Goal: Task Accomplishment & Management: Complete application form

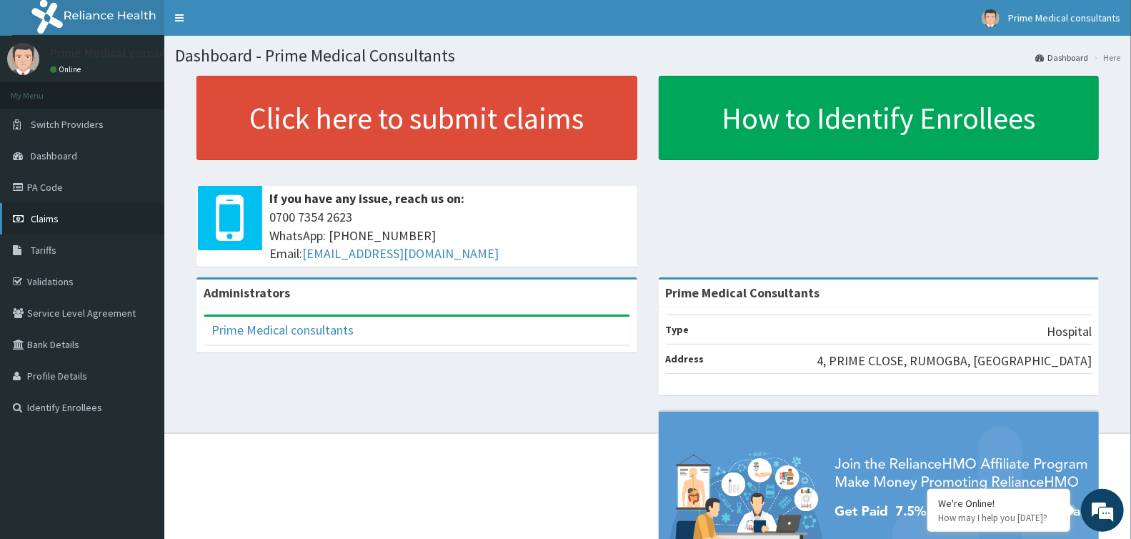
click at [61, 224] on link "Claims" at bounding box center [82, 218] width 164 height 31
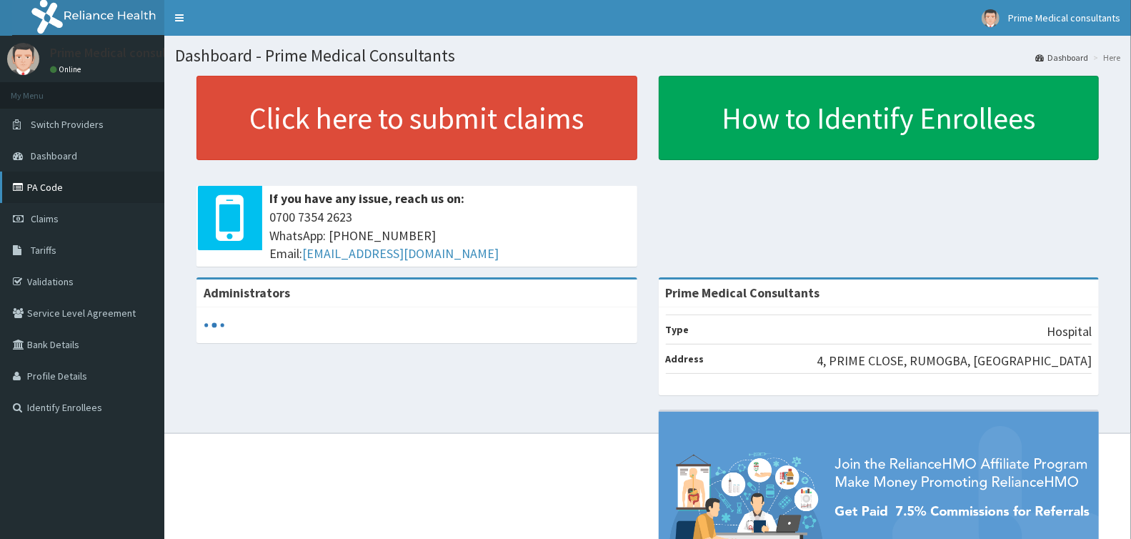
click at [58, 188] on link "PA Code" at bounding box center [82, 186] width 164 height 31
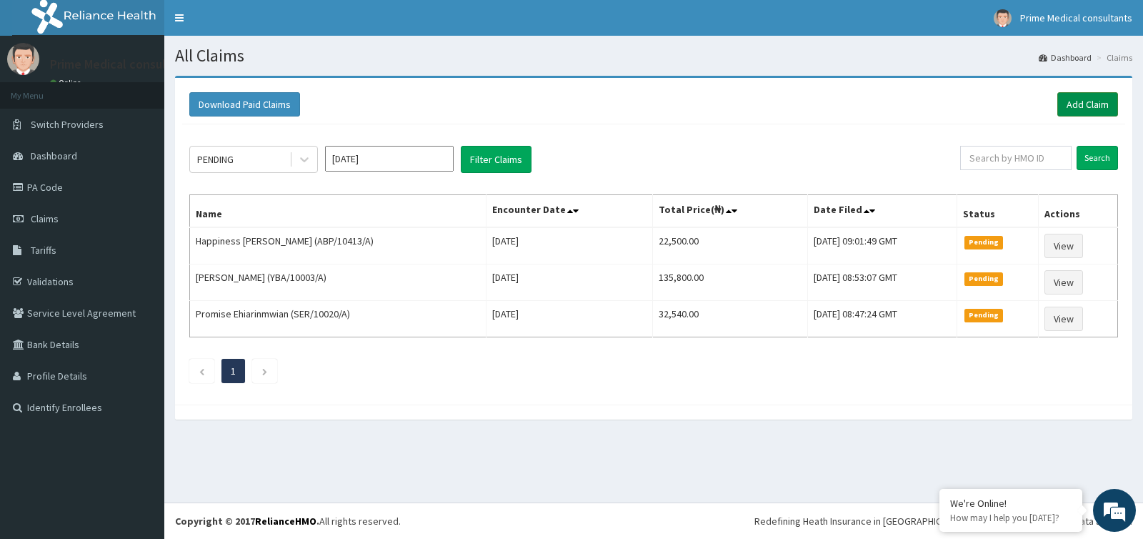
click at [1076, 111] on link "Add Claim" at bounding box center [1087, 104] width 61 height 24
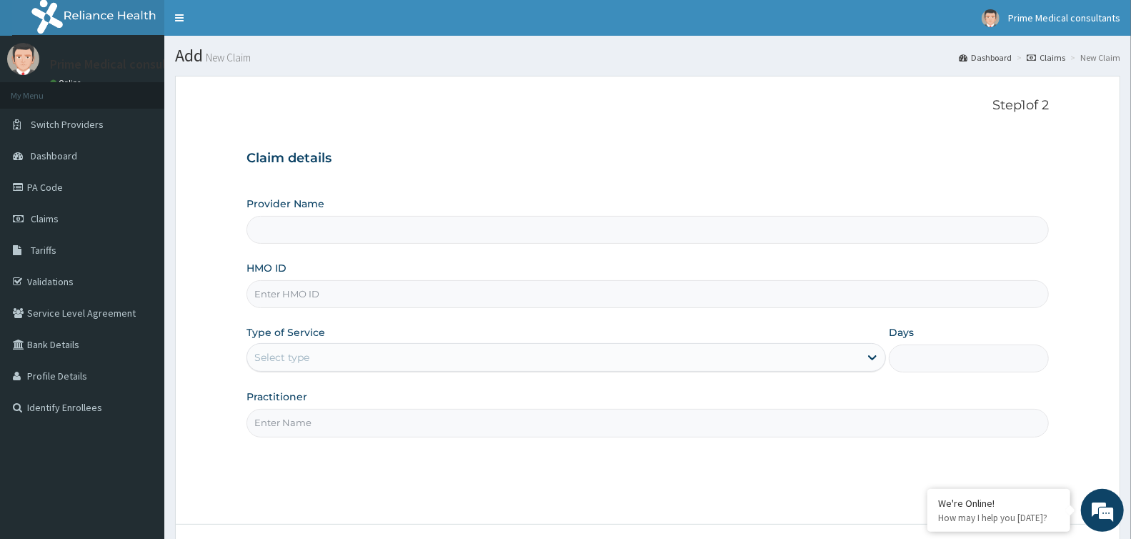
type input "Prime Medical Consultants"
click at [274, 290] on input "HMO ID" at bounding box center [647, 294] width 802 height 28
paste input "ABP/10047/A"
type input "ABP/10047/A"
click at [274, 359] on div "Select type" at bounding box center [281, 357] width 55 height 14
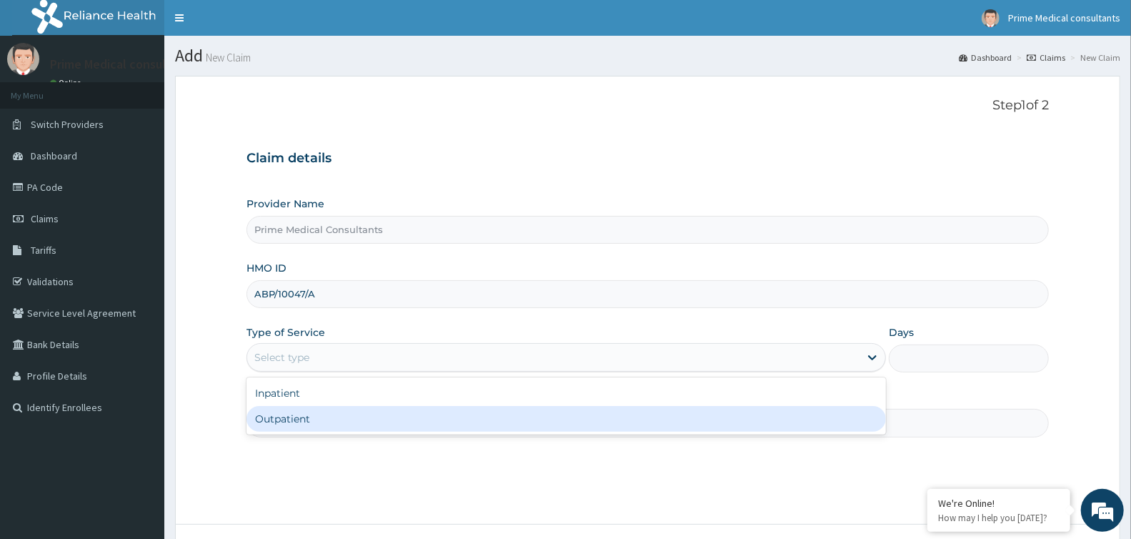
click at [294, 429] on div "Outpatient" at bounding box center [565, 419] width 639 height 26
type input "1"
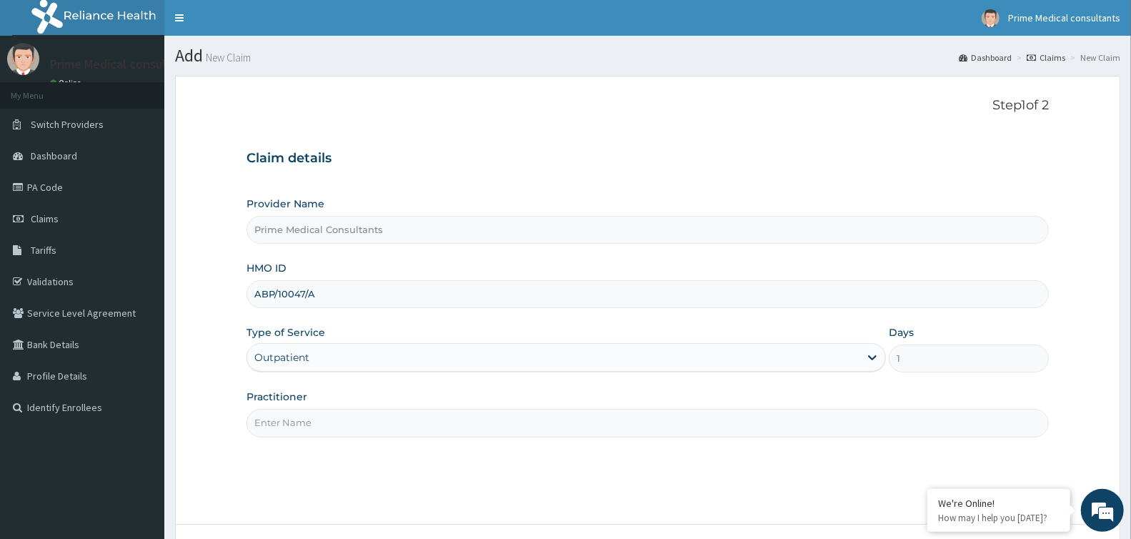
click at [302, 427] on input "Practitioner" at bounding box center [647, 423] width 802 height 28
type input "DR OKUCHABA"
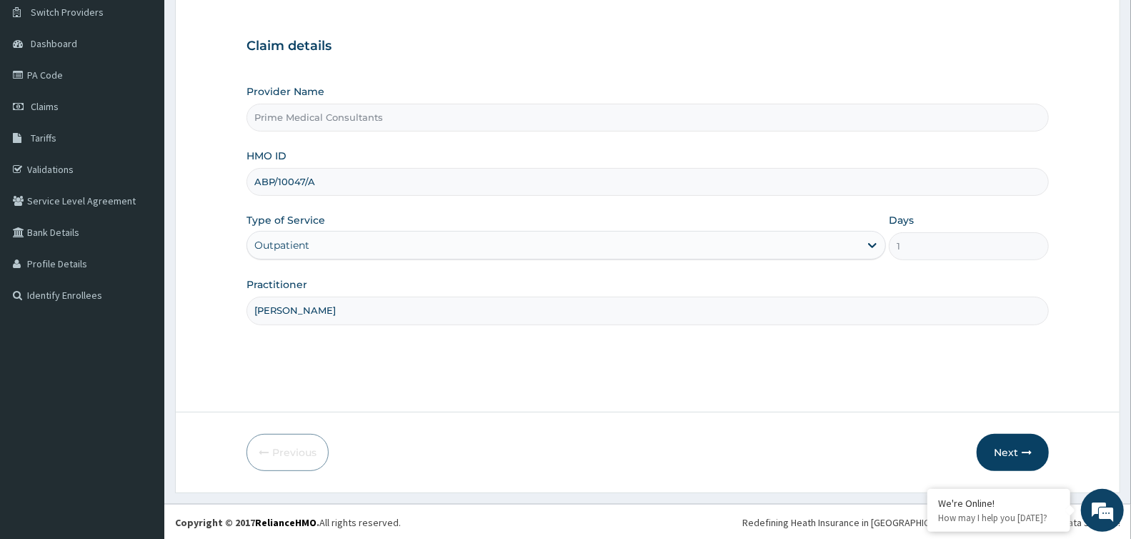
scroll to position [113, 0]
click at [1006, 457] on button "Next" at bounding box center [1012, 451] width 72 height 37
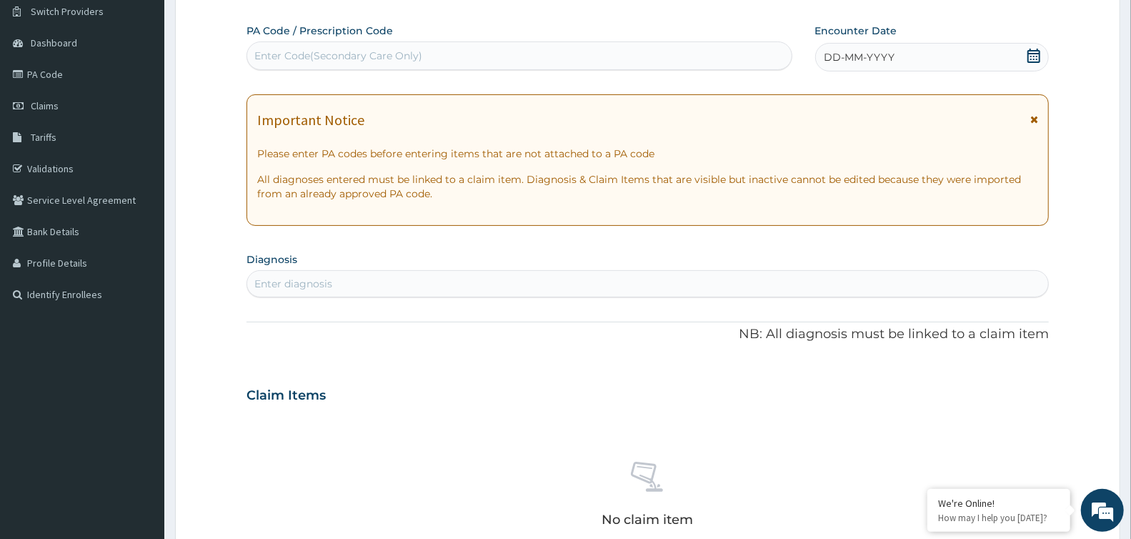
click at [1038, 54] on icon at bounding box center [1033, 56] width 14 height 14
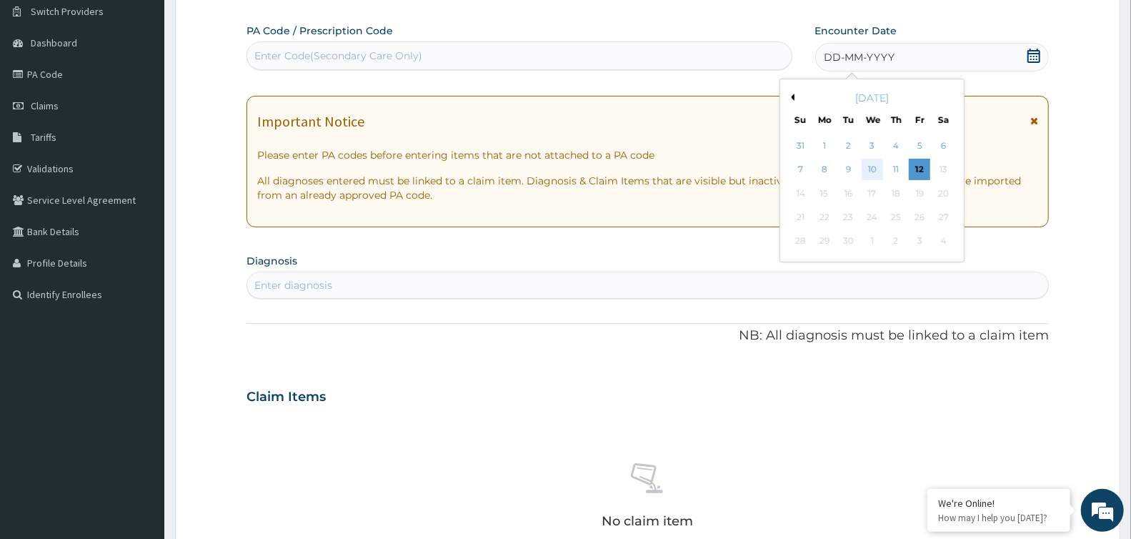
click at [867, 170] on div "10" at bounding box center [871, 169] width 21 height 21
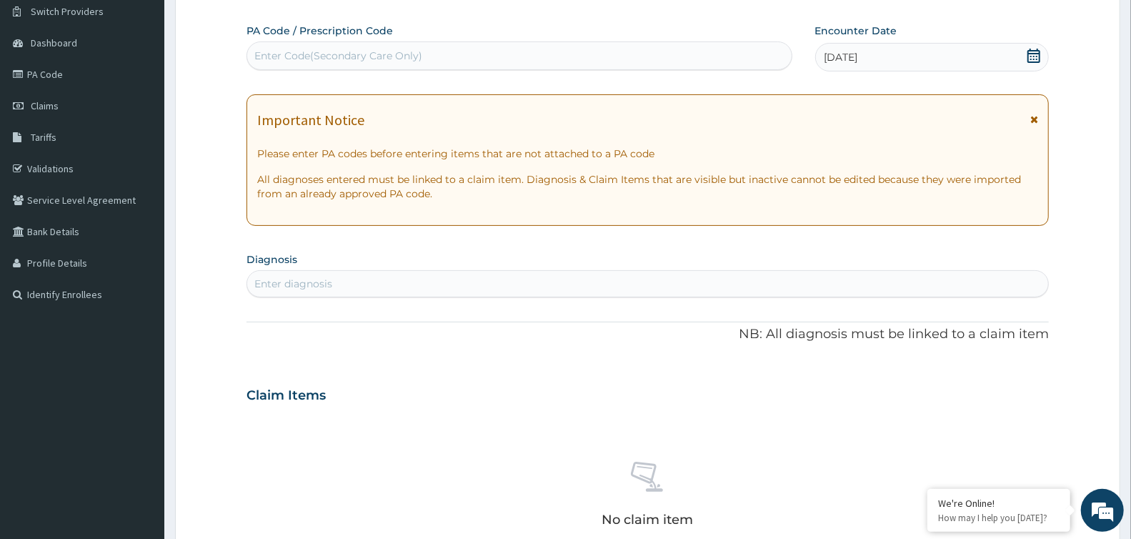
click at [341, 284] on div "Enter diagnosis" at bounding box center [647, 283] width 801 height 23
type input "q"
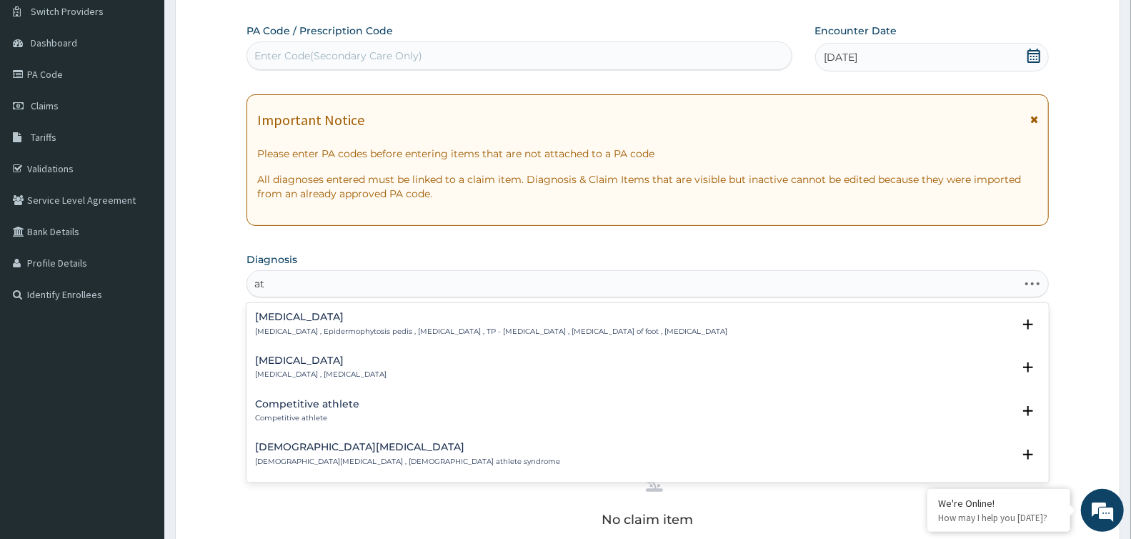
type input "a"
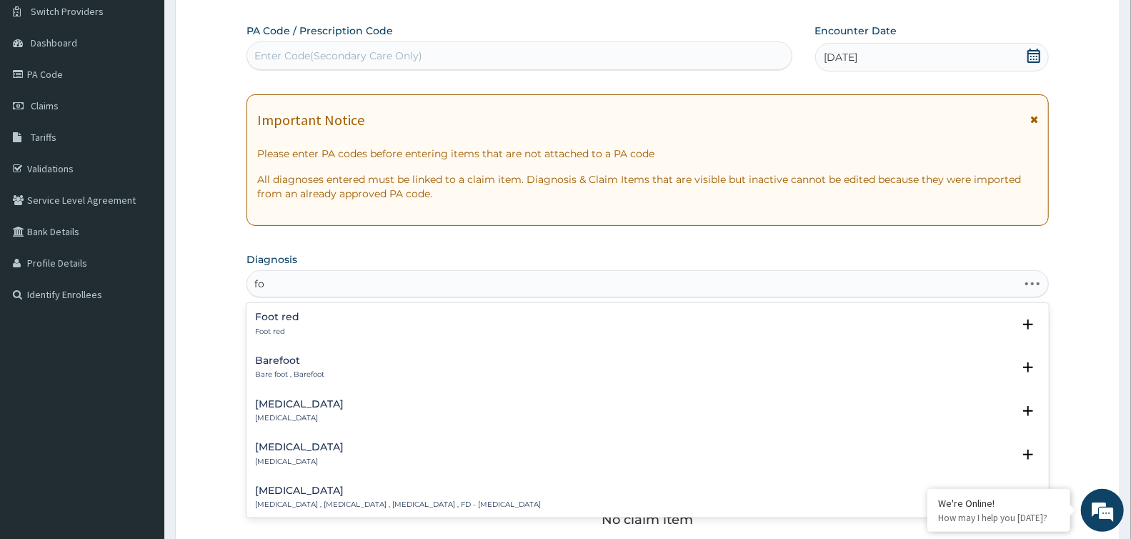
type input "f"
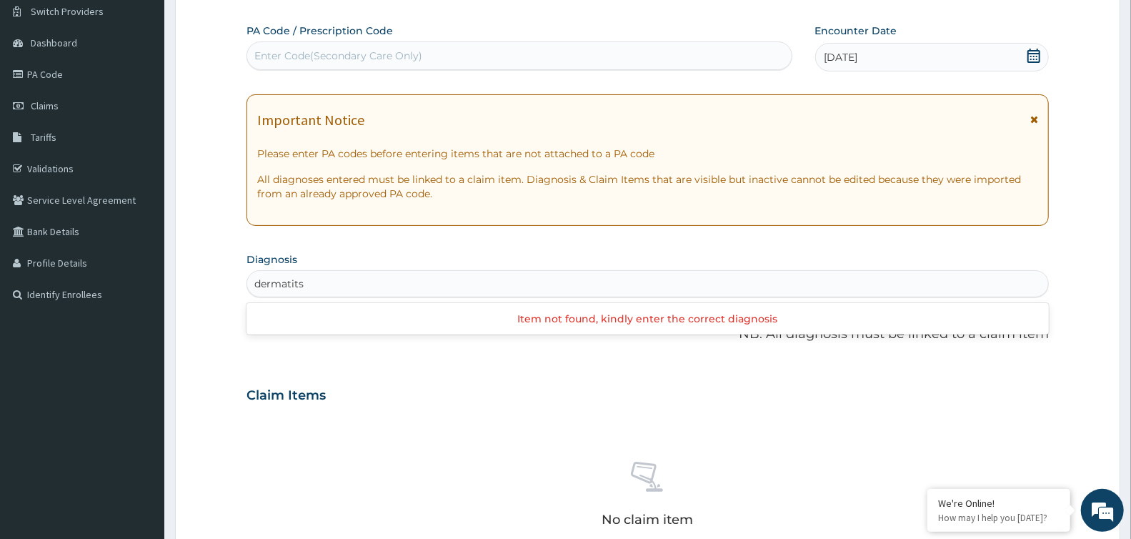
type input "dermatit"
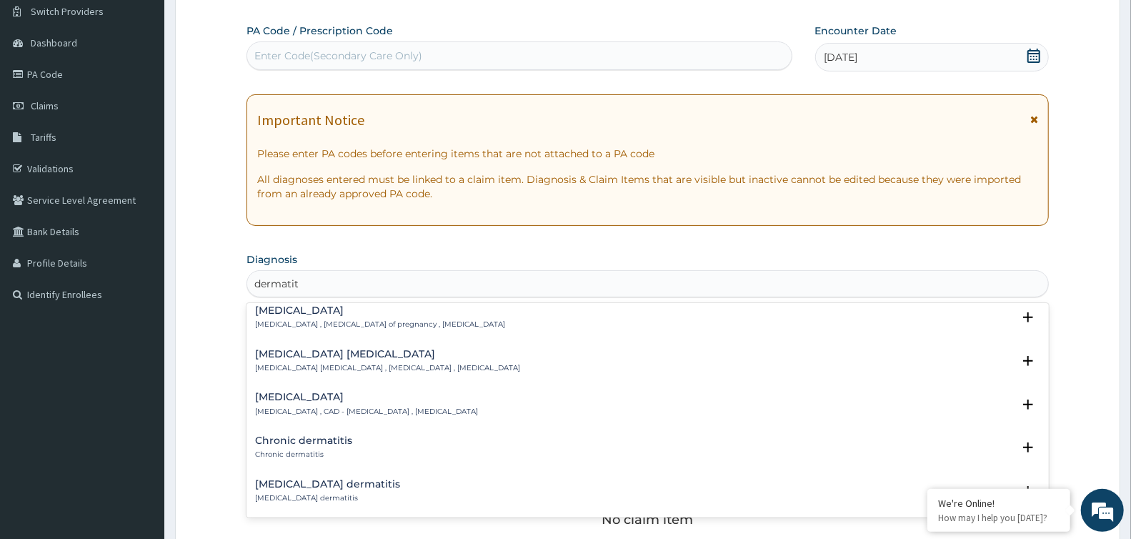
scroll to position [1590, 0]
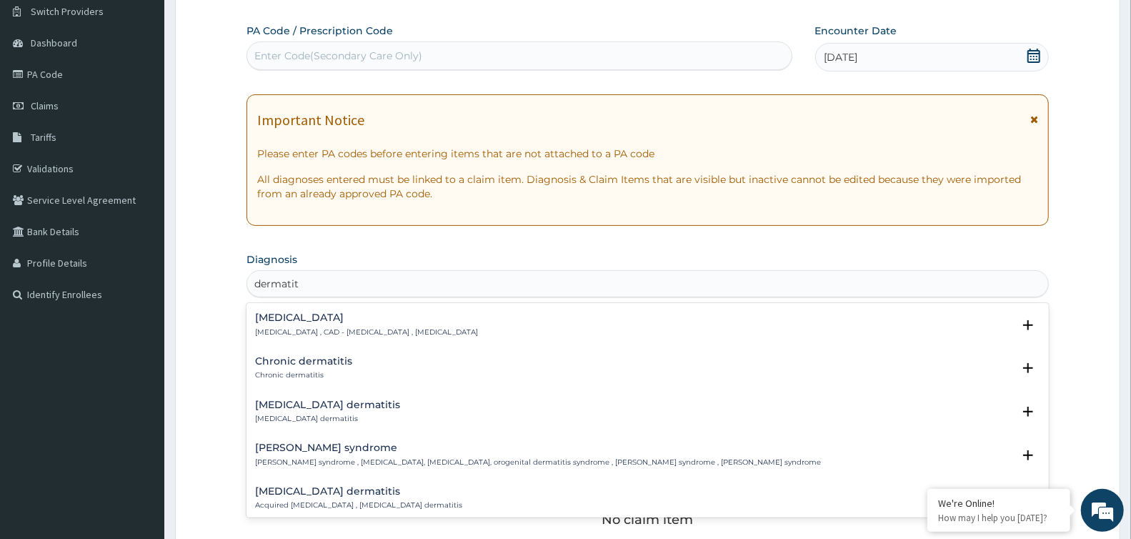
click at [318, 494] on h4 "Dry skin dermatitis" at bounding box center [358, 491] width 207 height 11
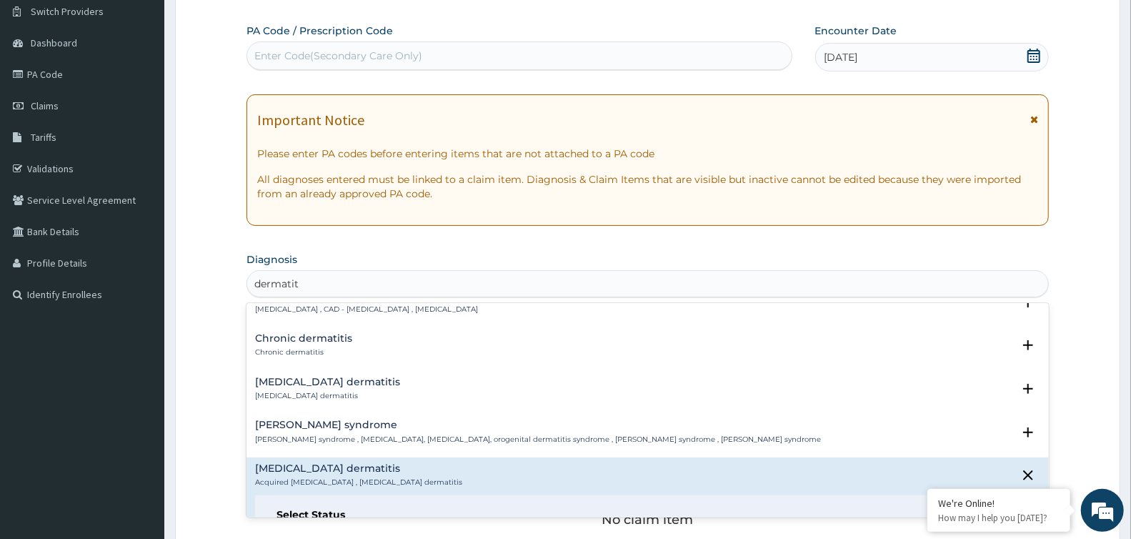
scroll to position [1601, 0]
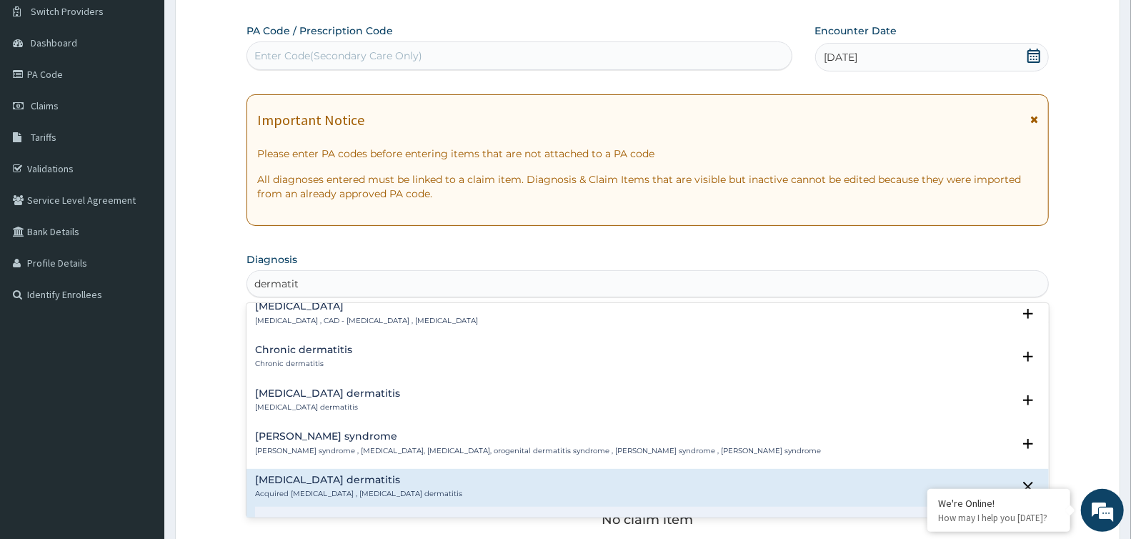
click at [319, 359] on p "Chronic dermatitis" at bounding box center [303, 364] width 97 height 10
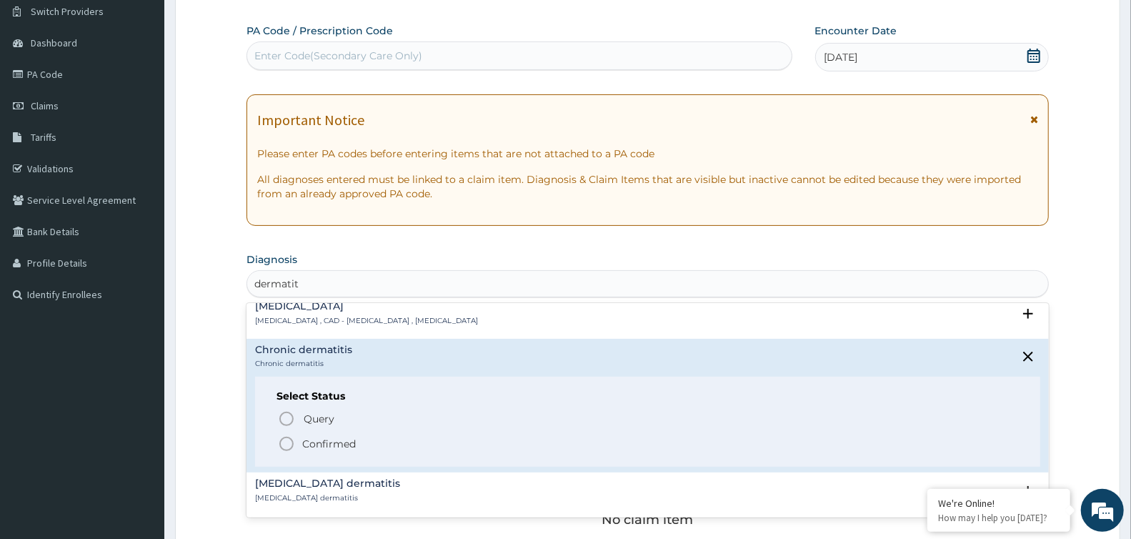
click at [284, 440] on icon "status option filled" at bounding box center [286, 443] width 17 height 17
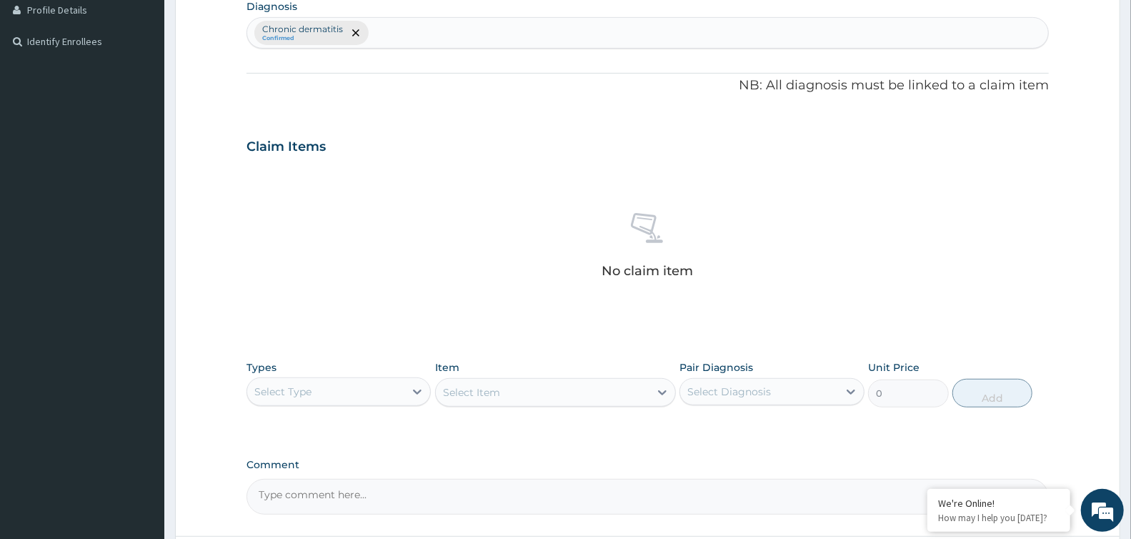
scroll to position [491, 0]
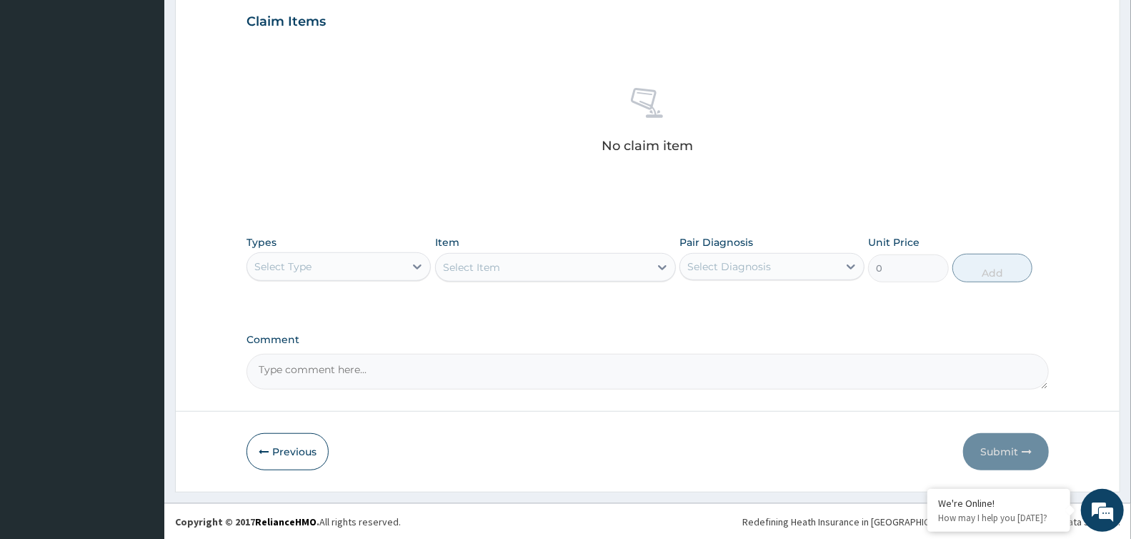
click at [320, 376] on textarea "Comment" at bounding box center [647, 372] width 802 height 36
type textarea "athlete foot"
click at [384, 267] on div "Select Type" at bounding box center [325, 266] width 157 height 23
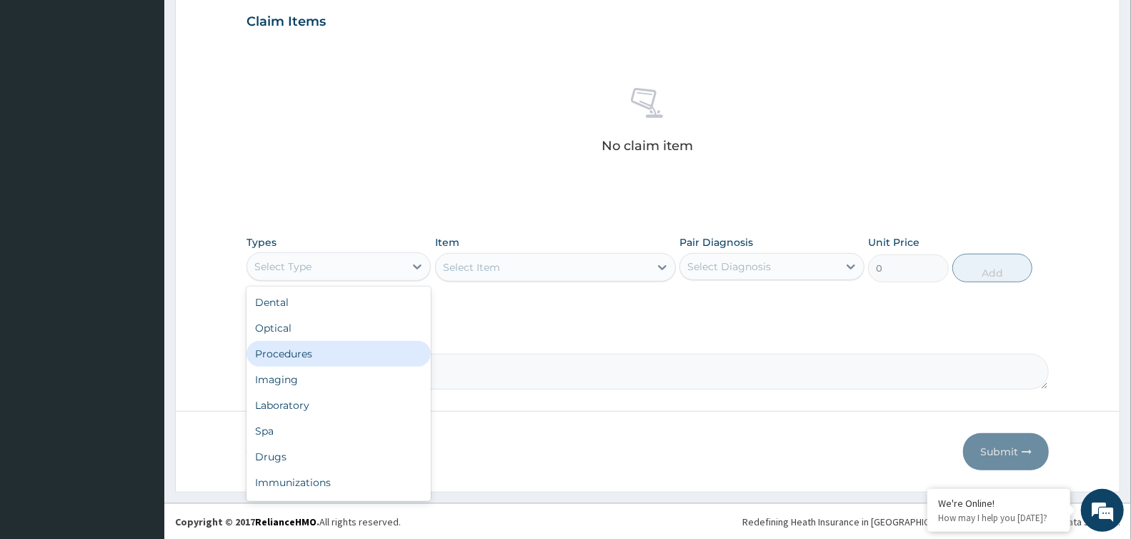
click at [344, 353] on div "Procedures" at bounding box center [338, 354] width 184 height 26
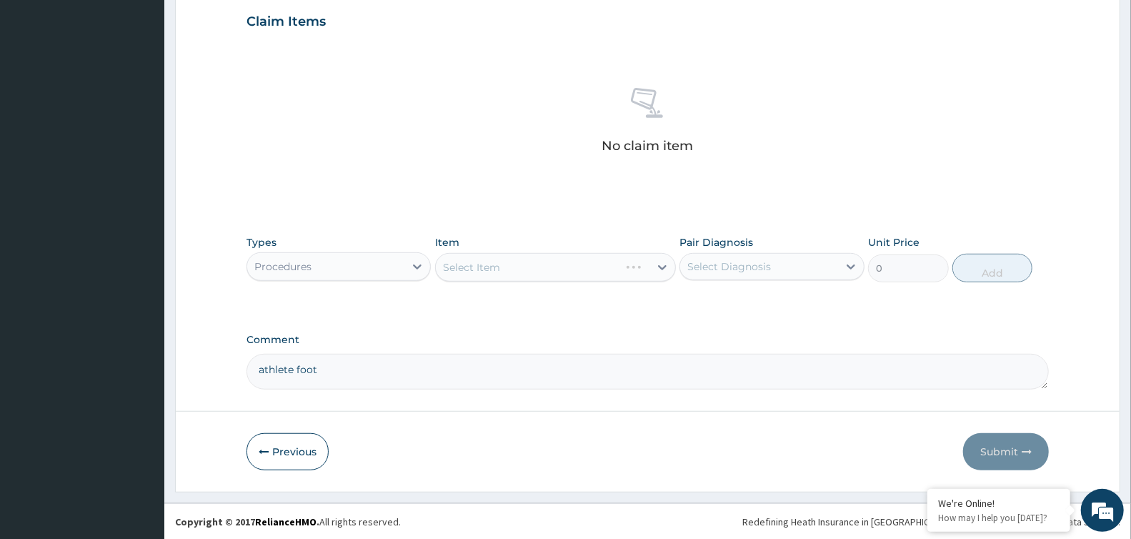
click at [486, 265] on div "Select Item" at bounding box center [555, 267] width 241 height 29
click at [486, 265] on div "Select Item" at bounding box center [471, 267] width 57 height 14
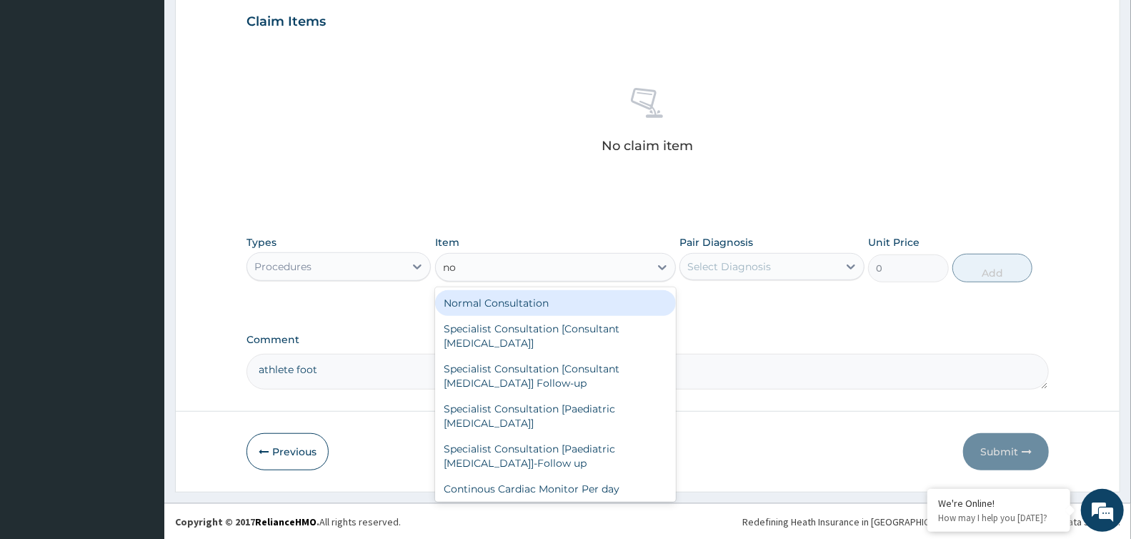
type input "nor"
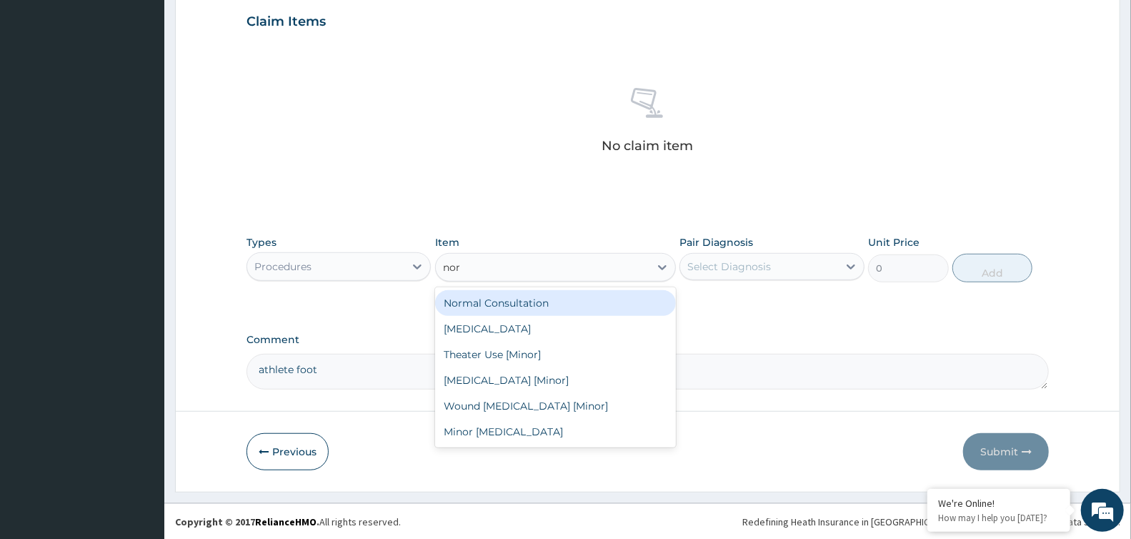
click at [491, 294] on div "Normal Consultation" at bounding box center [555, 303] width 241 height 26
type input "10000"
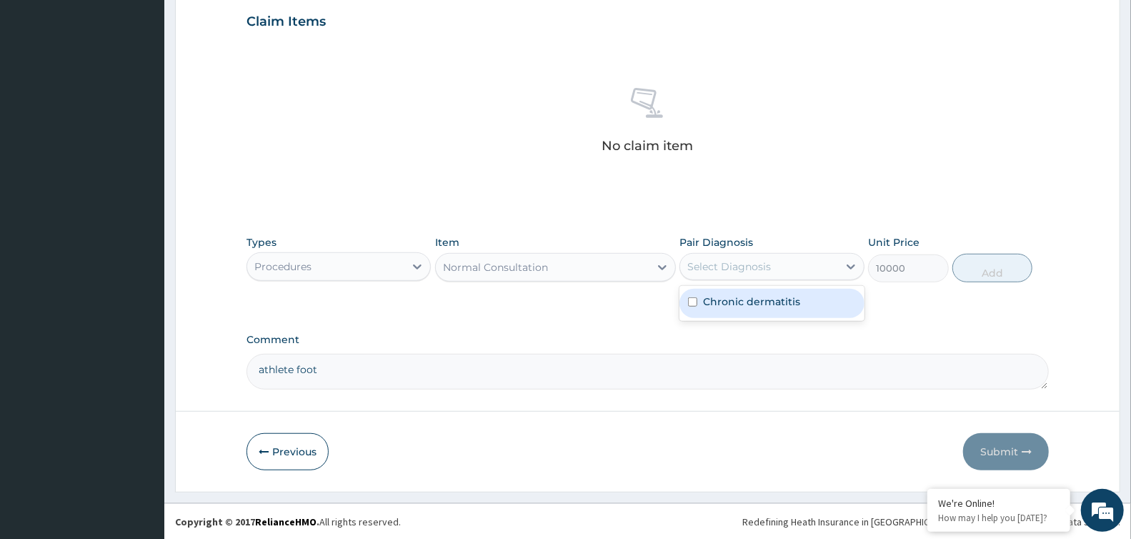
click at [701, 266] on div "Select Diagnosis" at bounding box center [729, 266] width 84 height 14
click at [751, 296] on label "Chronic dermatitis" at bounding box center [751, 301] width 97 height 14
checkbox input "true"
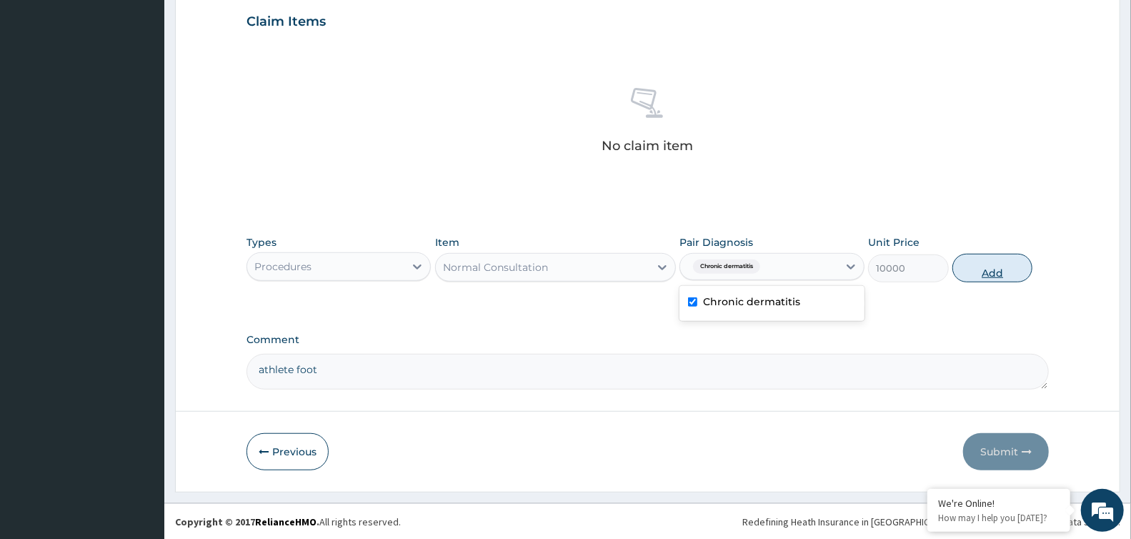
click at [1003, 271] on button "Add" at bounding box center [992, 268] width 80 height 29
type input "0"
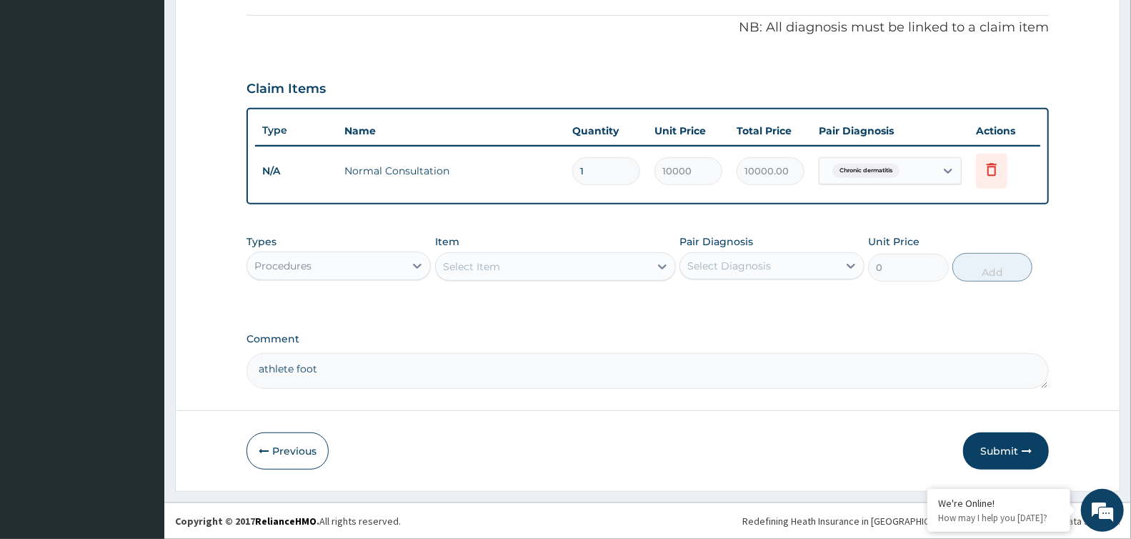
scroll to position [422, 0]
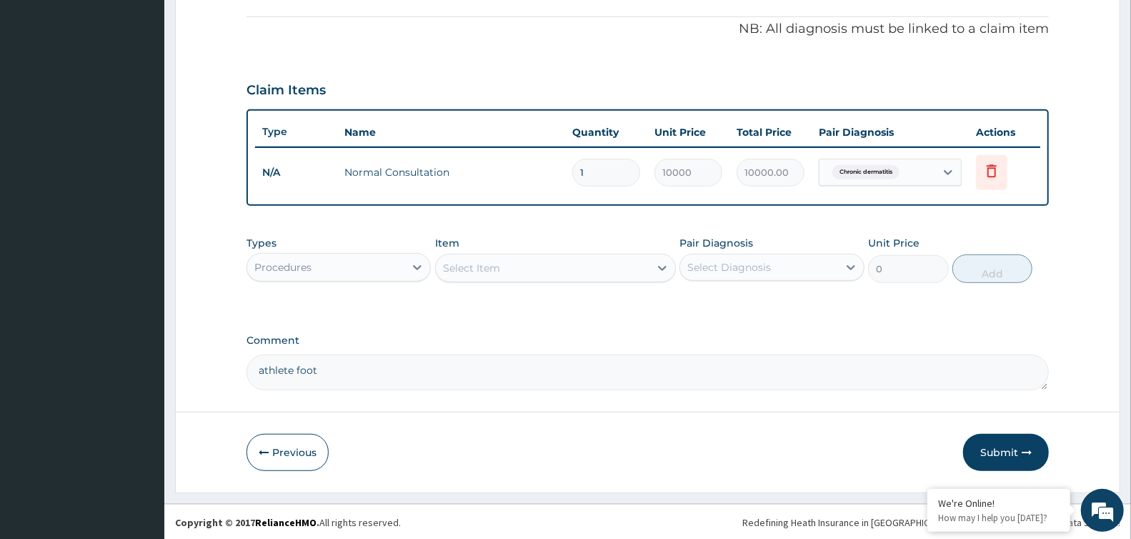
drag, startPoint x: 381, startPoint y: 259, endPoint x: 381, endPoint y: 282, distance: 22.9
click at [381, 266] on div "Procedures" at bounding box center [325, 267] width 157 height 23
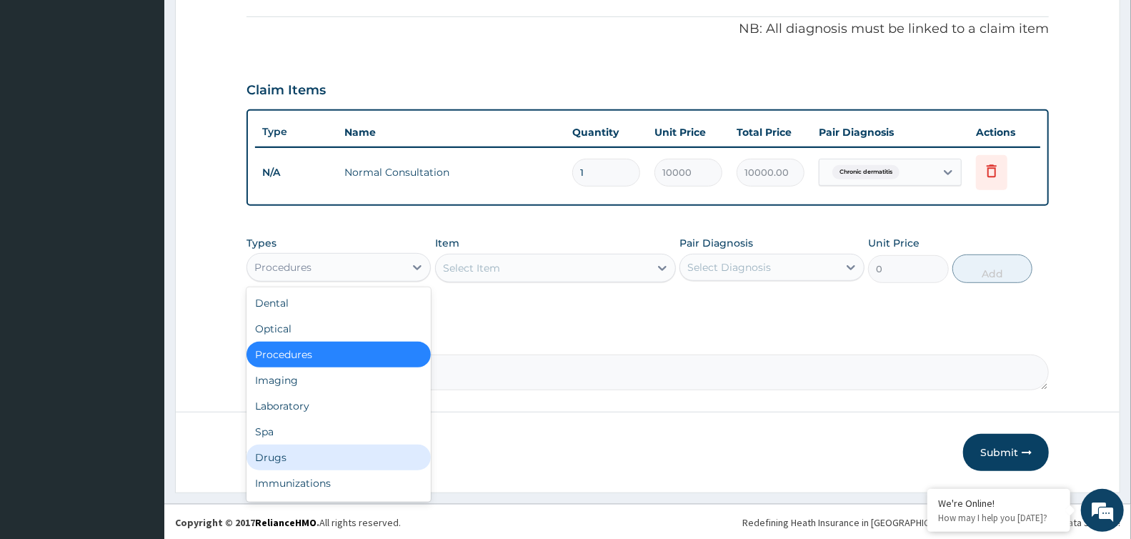
click at [302, 454] on div "Drugs" at bounding box center [338, 457] width 184 height 26
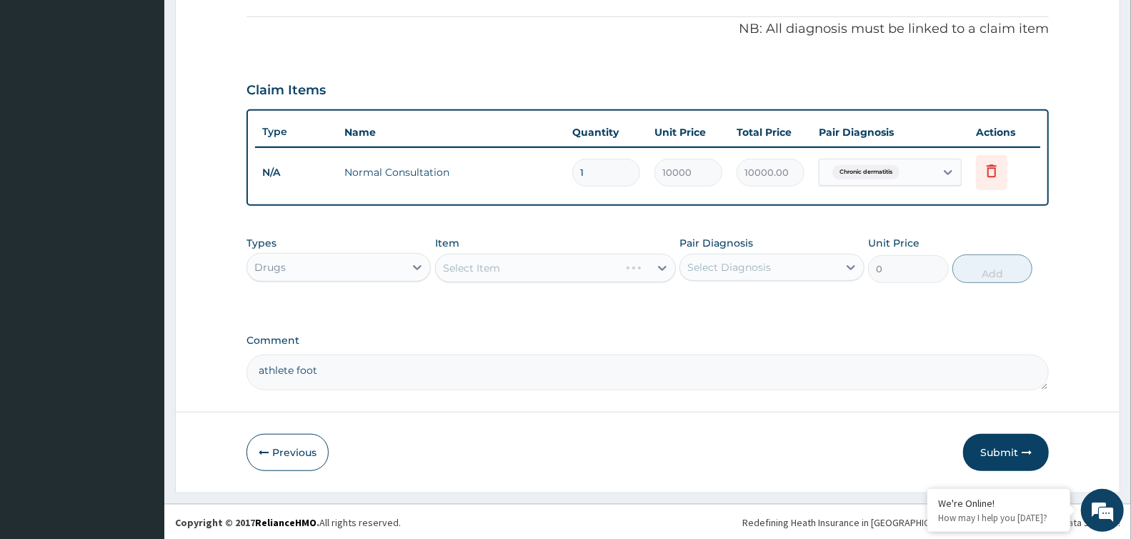
click at [484, 261] on div "Select Item" at bounding box center [471, 268] width 57 height 14
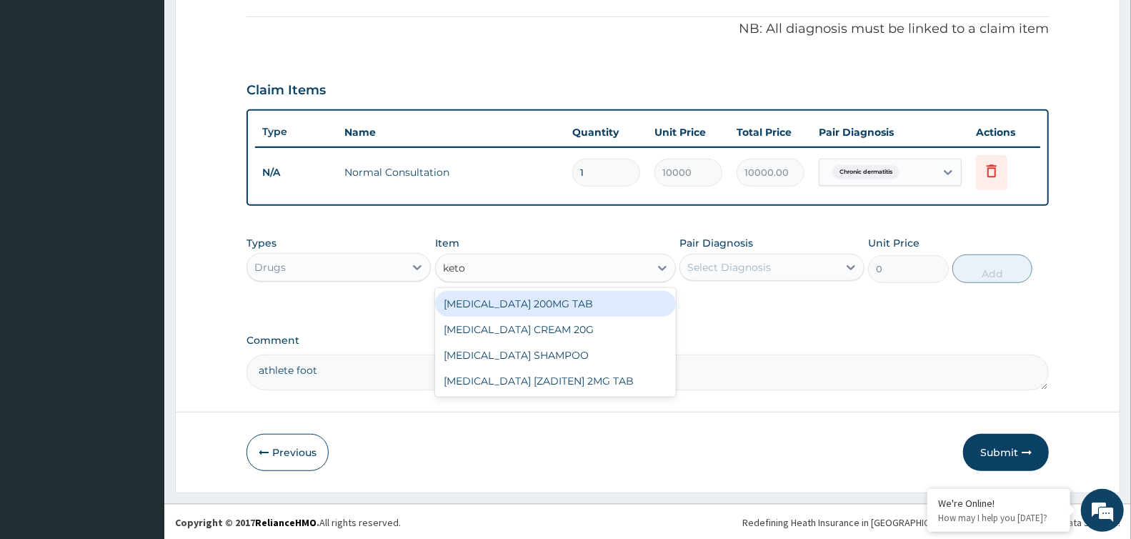
type input "ketoc"
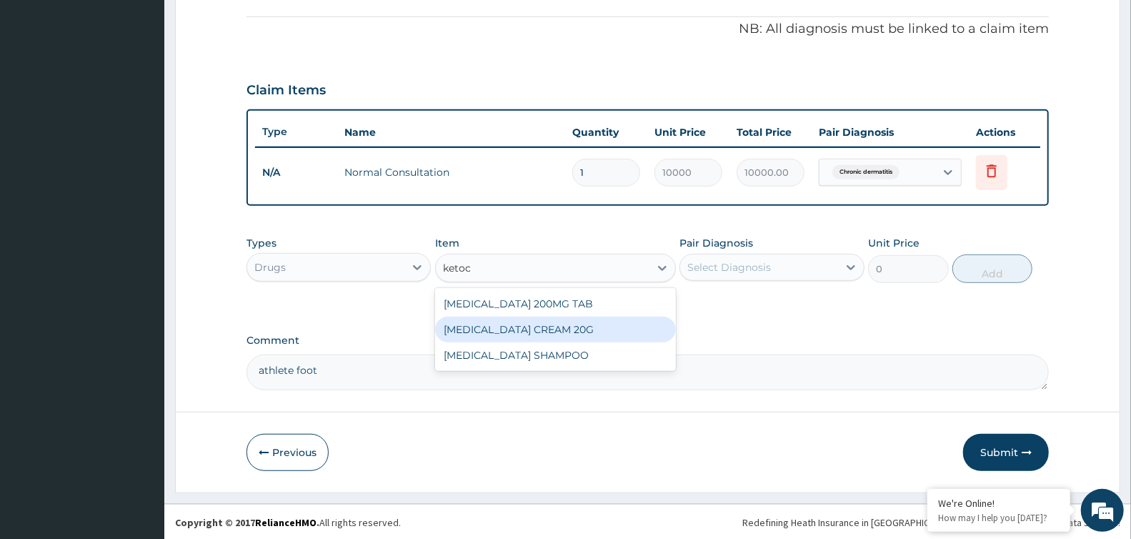
click at [515, 330] on div "KETOCONAZOLE CREAM 20G" at bounding box center [555, 329] width 241 height 26
type input "4000"
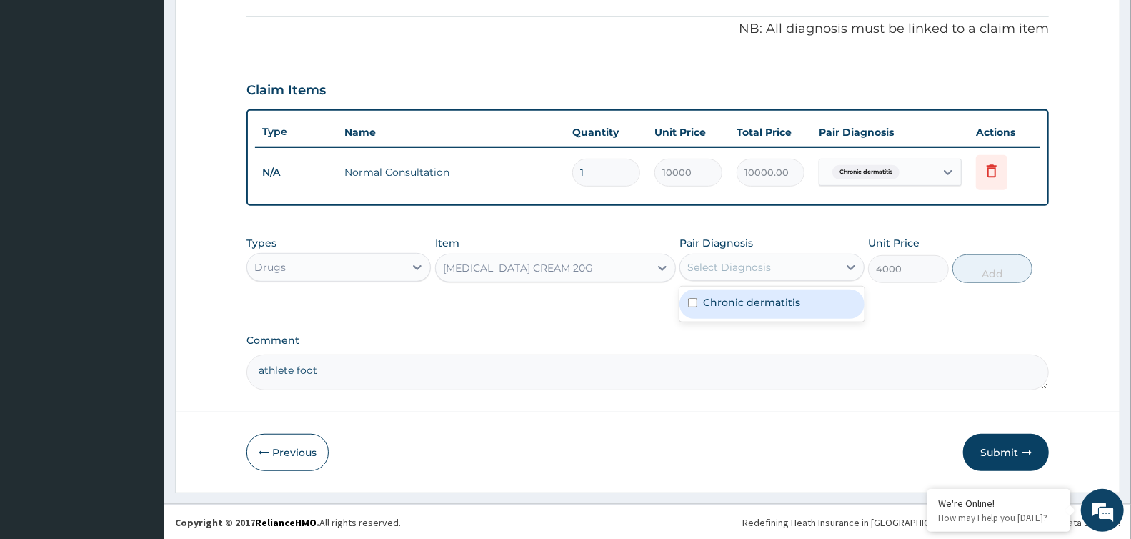
click at [766, 254] on div "Select Diagnosis" at bounding box center [771, 267] width 184 height 27
click at [759, 315] on div "Chronic dermatitis" at bounding box center [771, 303] width 184 height 29
checkbox input "true"
drag, startPoint x: 963, startPoint y: 276, endPoint x: 913, endPoint y: 287, distance: 51.3
click at [963, 279] on button "Add" at bounding box center [992, 268] width 80 height 29
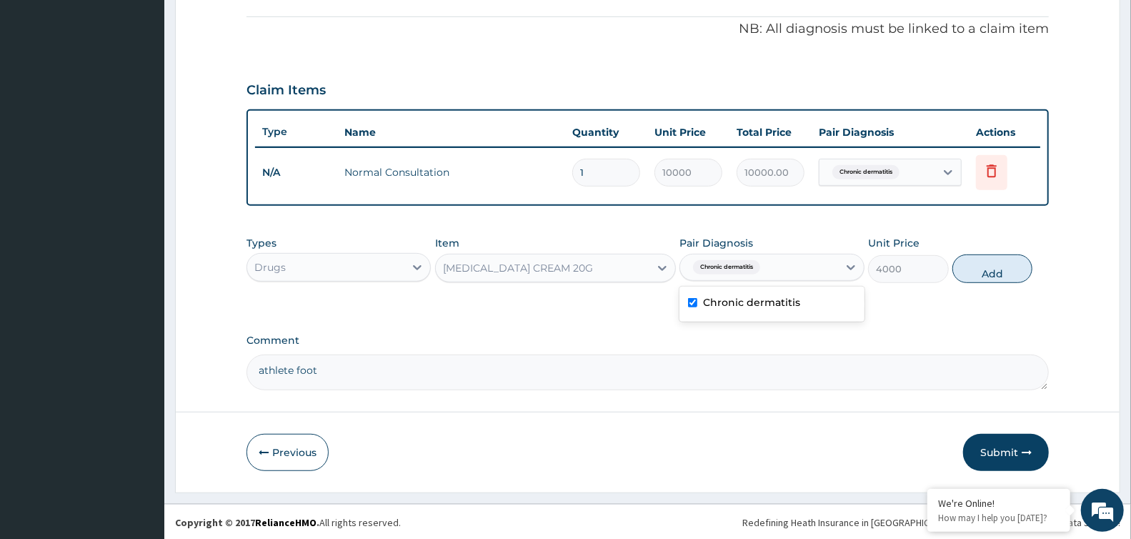
type input "0"
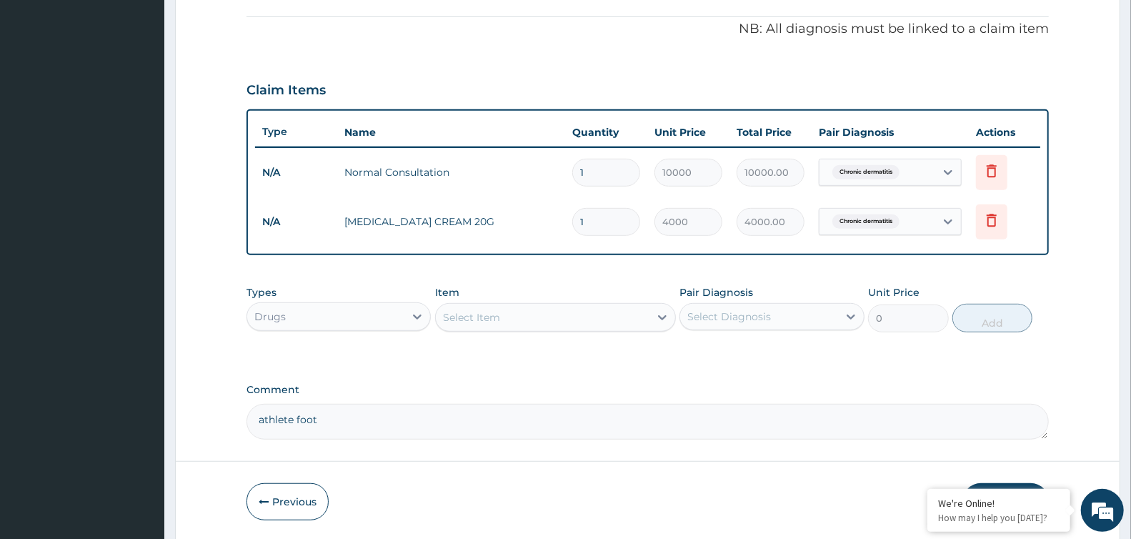
click at [523, 309] on div "Select Item" at bounding box center [543, 317] width 214 height 23
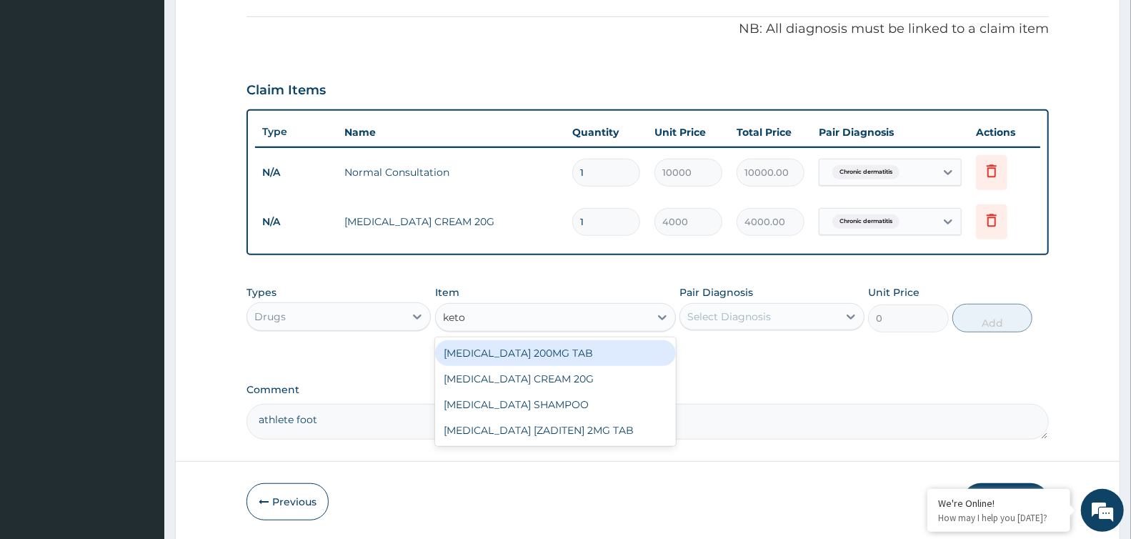
type input "ketoc"
click at [522, 351] on div "KETOCONAZOLE 200MG TAB" at bounding box center [555, 353] width 241 height 26
type input "200"
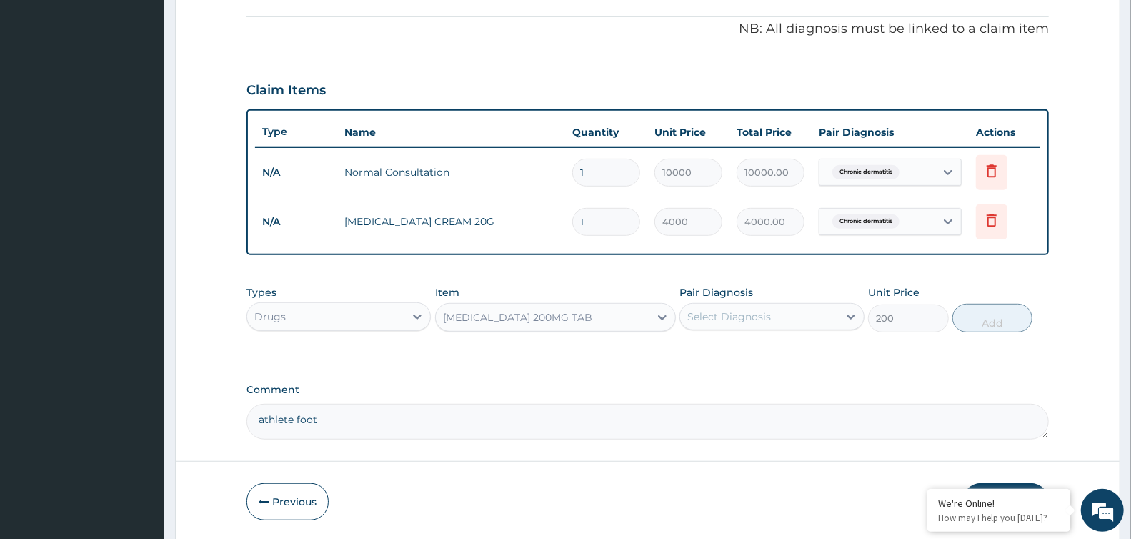
drag, startPoint x: 806, startPoint y: 314, endPoint x: 807, endPoint y: 325, distance: 10.8
click at [806, 322] on div "Select Diagnosis" at bounding box center [758, 316] width 157 height 23
click at [808, 354] on div "Chronic dermatitis" at bounding box center [771, 353] width 184 height 29
checkbox input "true"
click at [979, 325] on button "Add" at bounding box center [992, 318] width 80 height 29
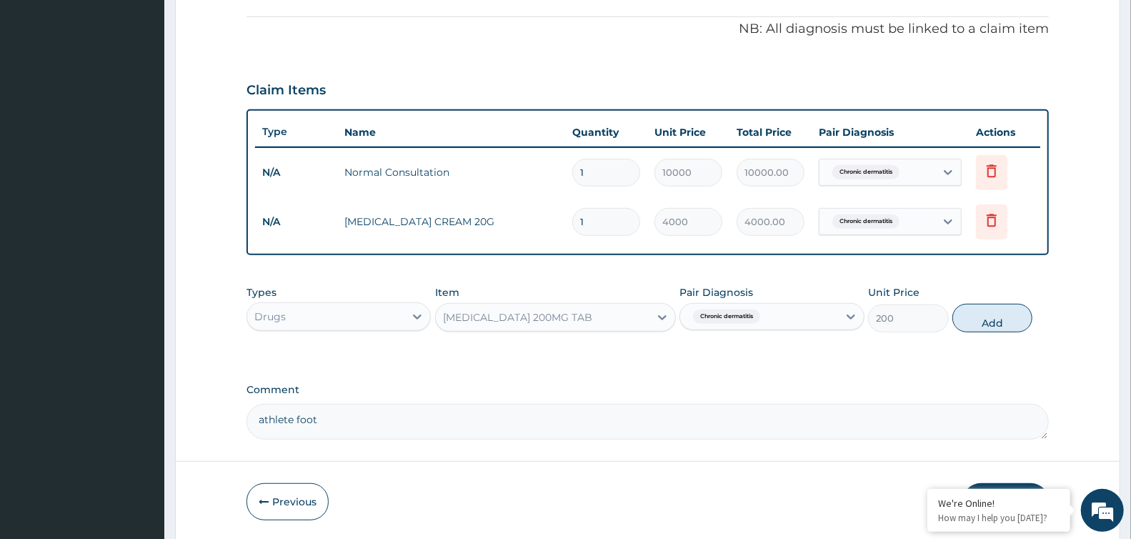
type input "0"
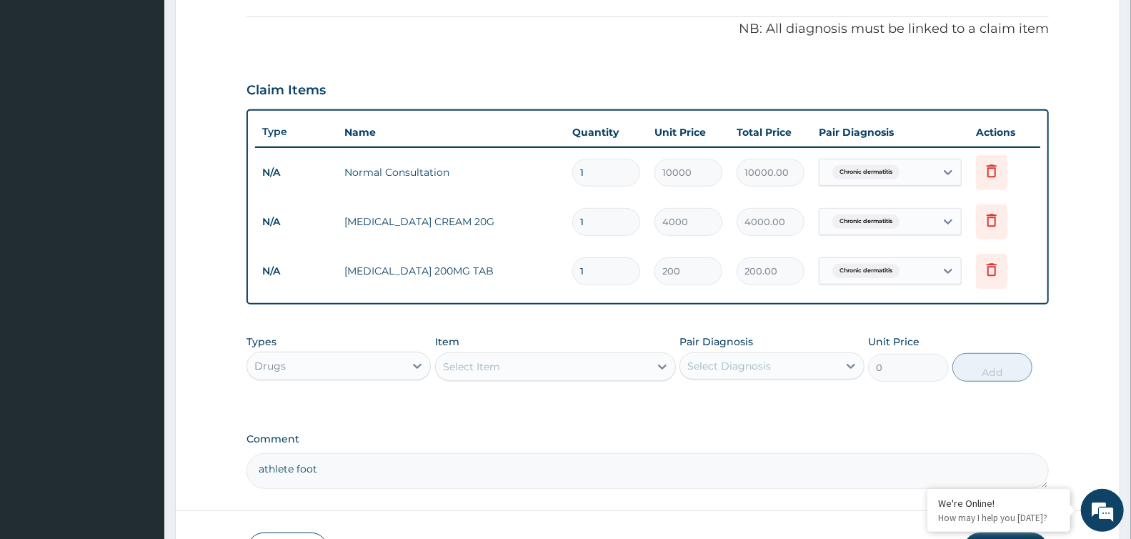
type input "10"
type input "2000.00"
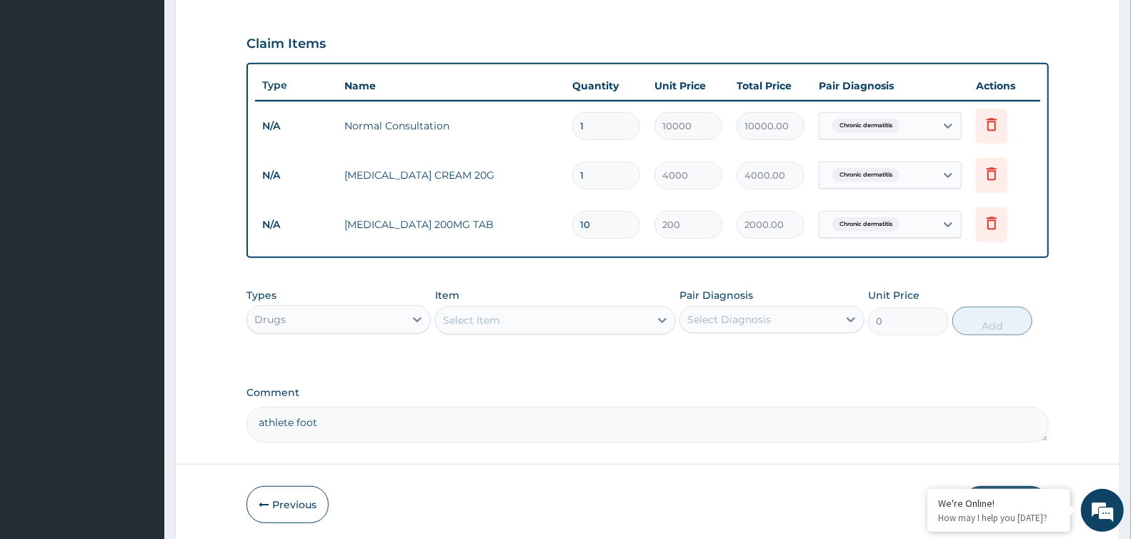
scroll to position [521, 0]
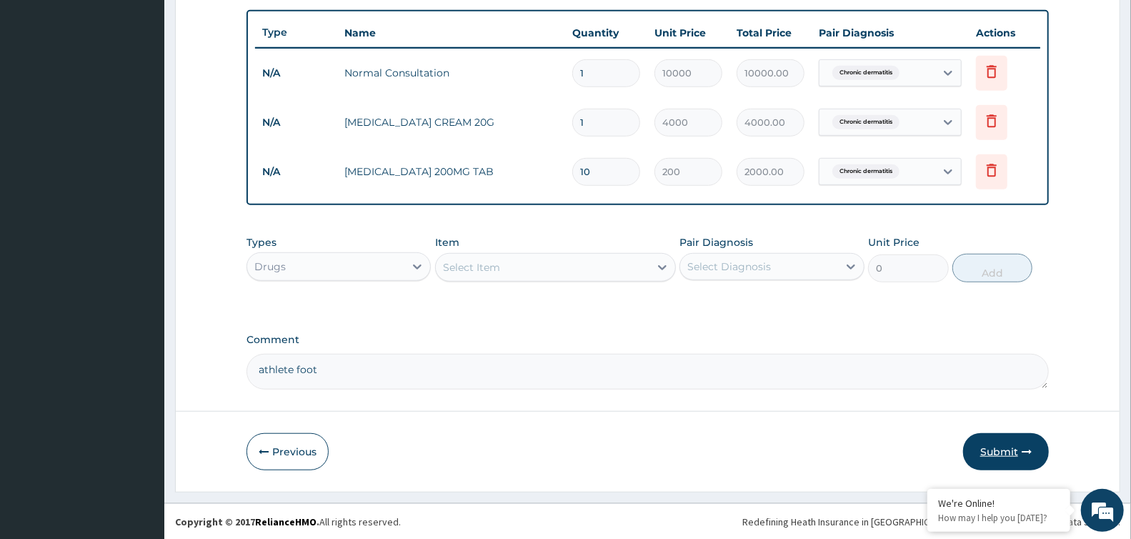
type input "10"
click at [984, 444] on button "Submit" at bounding box center [1006, 451] width 86 height 37
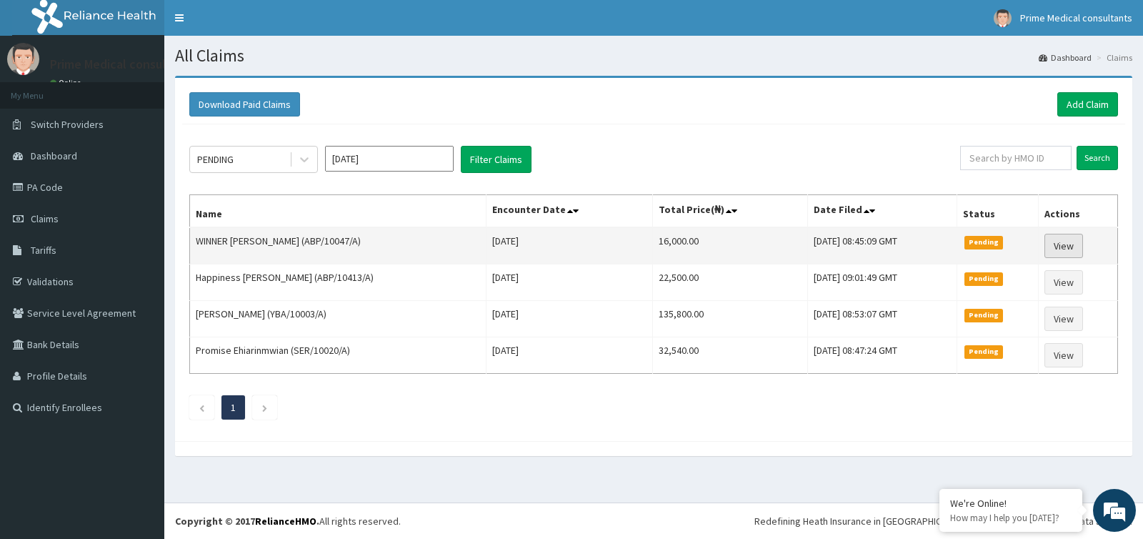
click at [1066, 247] on link "View" at bounding box center [1063, 246] width 39 height 24
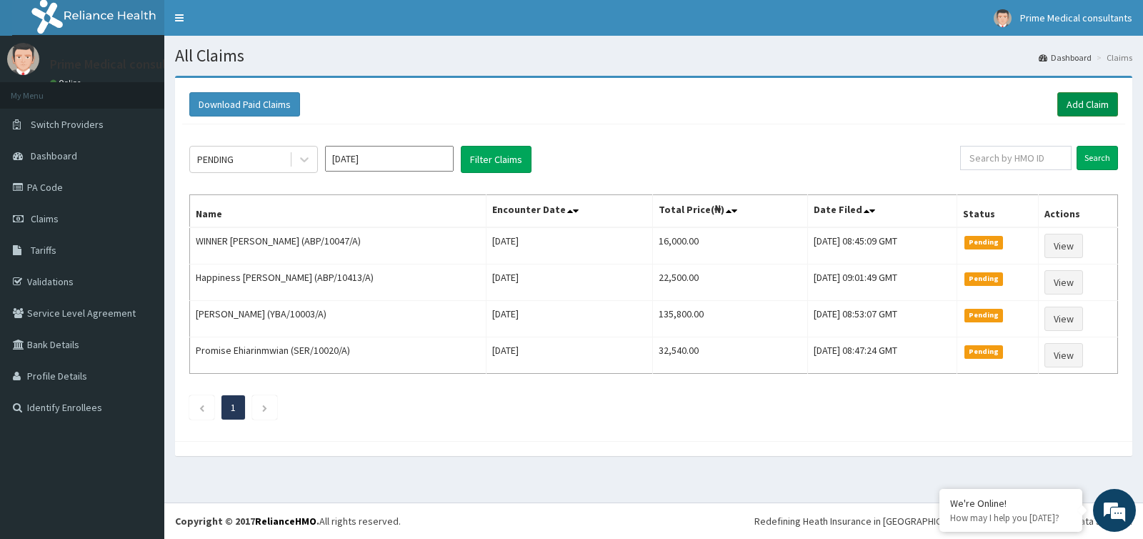
click at [1069, 112] on link "Add Claim" at bounding box center [1087, 104] width 61 height 24
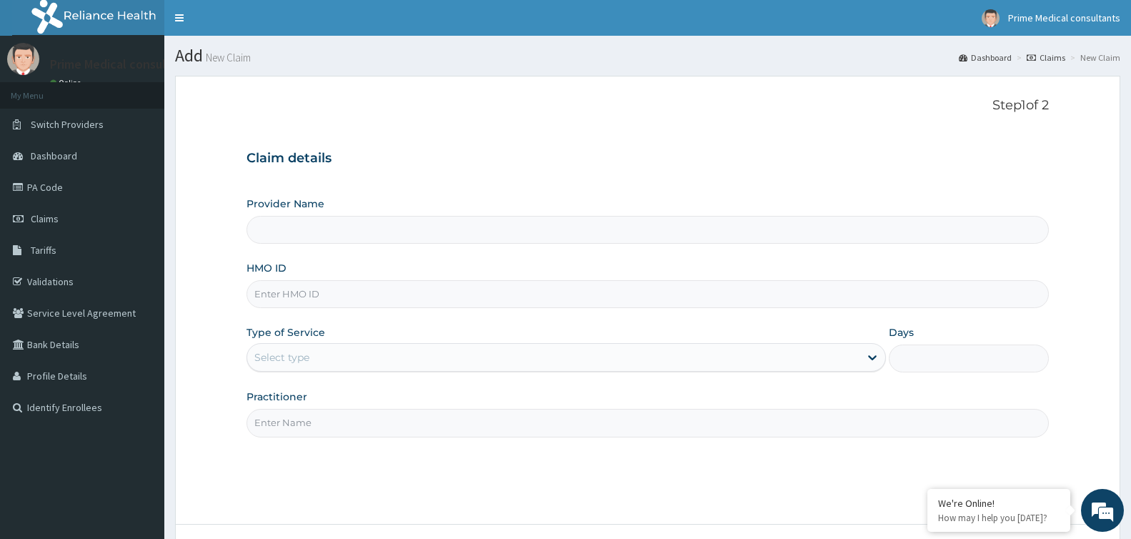
type input "Prime Medical Consultants"
click at [289, 302] on input "HMO ID" at bounding box center [647, 294] width 802 height 28
paste input "SER/10021/A"
type input "SER/10021/A"
click at [289, 354] on div "Select type" at bounding box center [281, 357] width 55 height 14
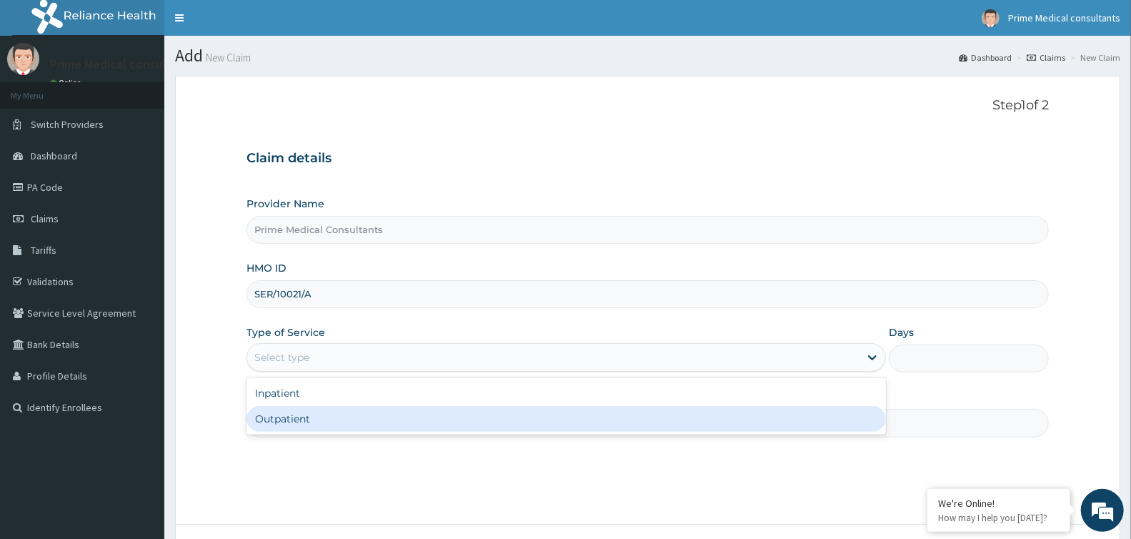
click at [279, 424] on div "Outpatient" at bounding box center [565, 419] width 639 height 26
type input "1"
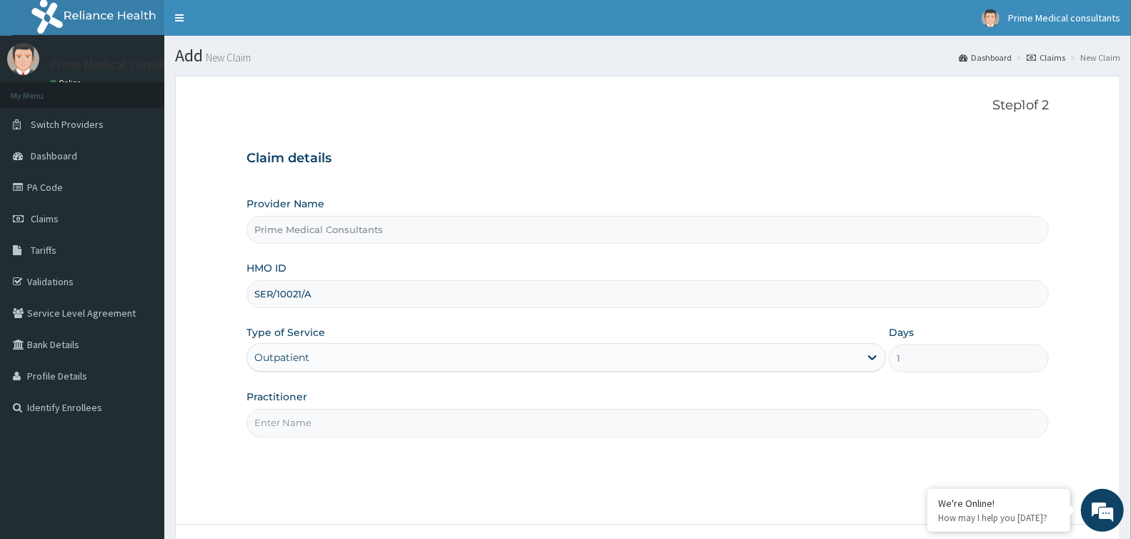
click at [288, 416] on input "Practitioner" at bounding box center [647, 423] width 802 height 28
type input "DR OKECHUCKWU"
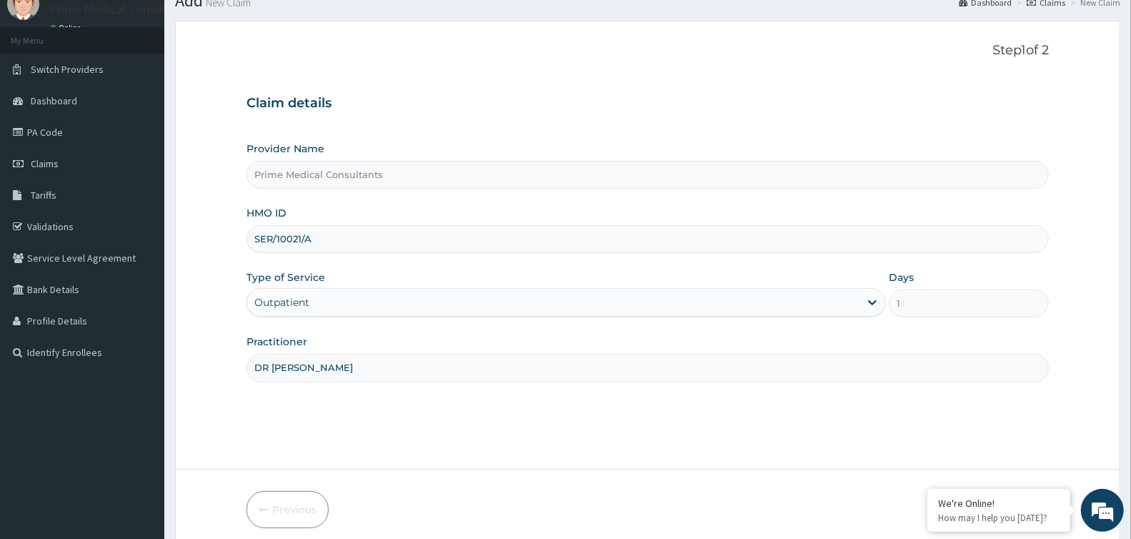
scroll to position [113, 0]
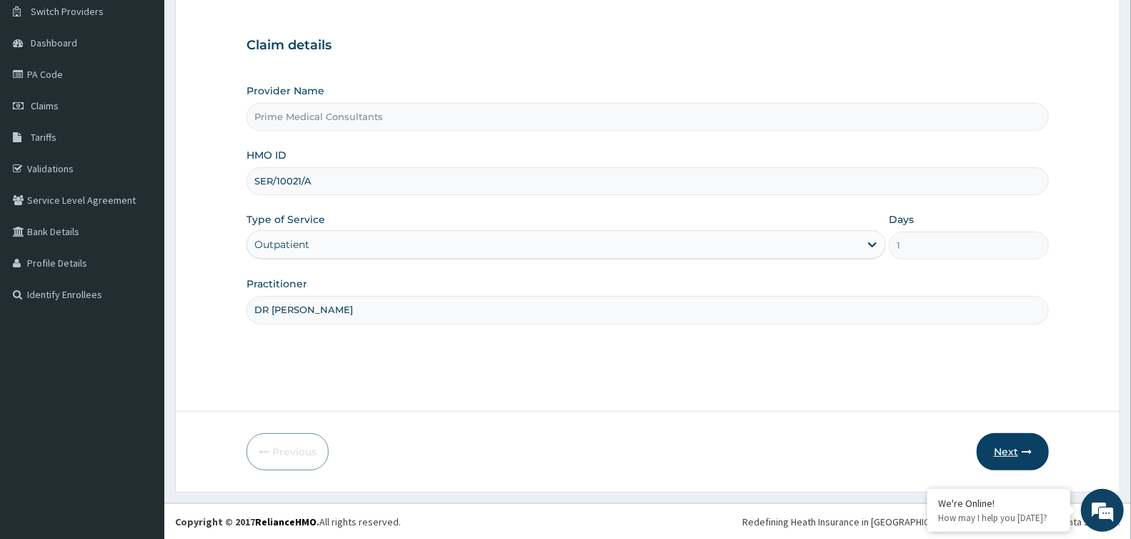
click at [1005, 447] on button "Next" at bounding box center [1012, 451] width 72 height 37
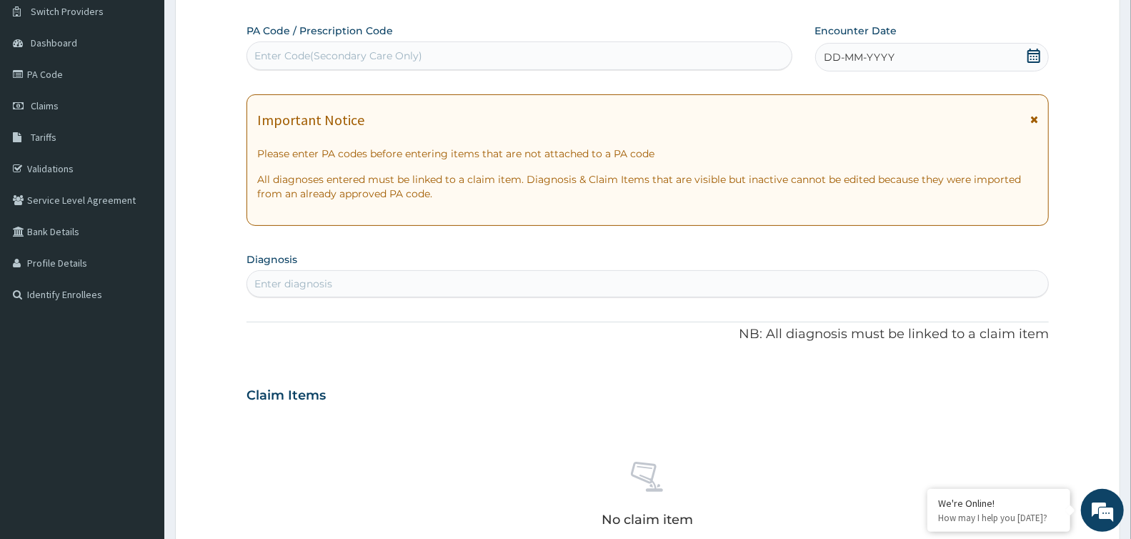
click at [1034, 51] on icon at bounding box center [1033, 56] width 14 height 14
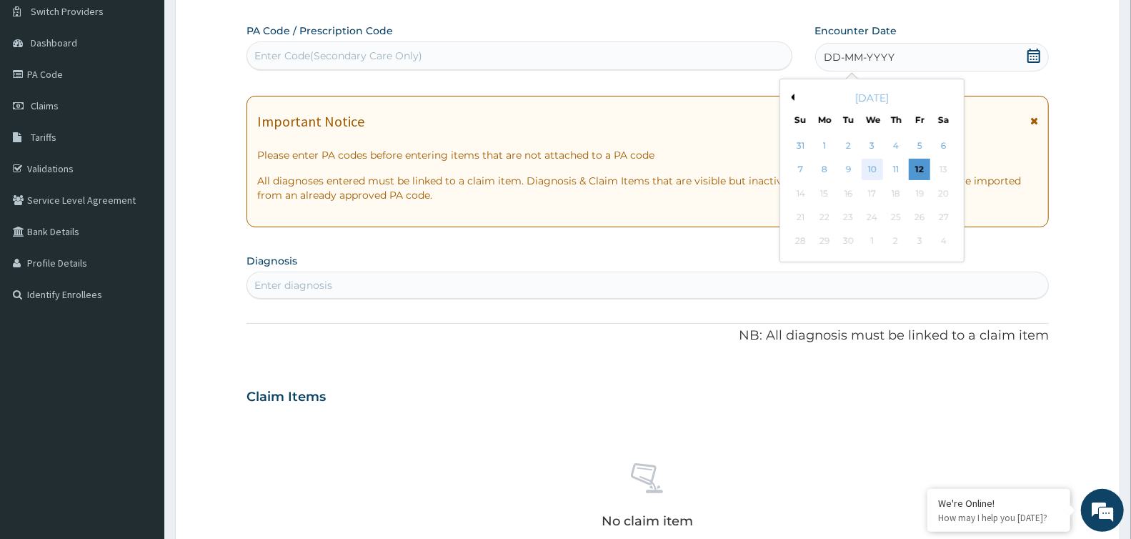
click at [880, 172] on div "10" at bounding box center [871, 169] width 21 height 21
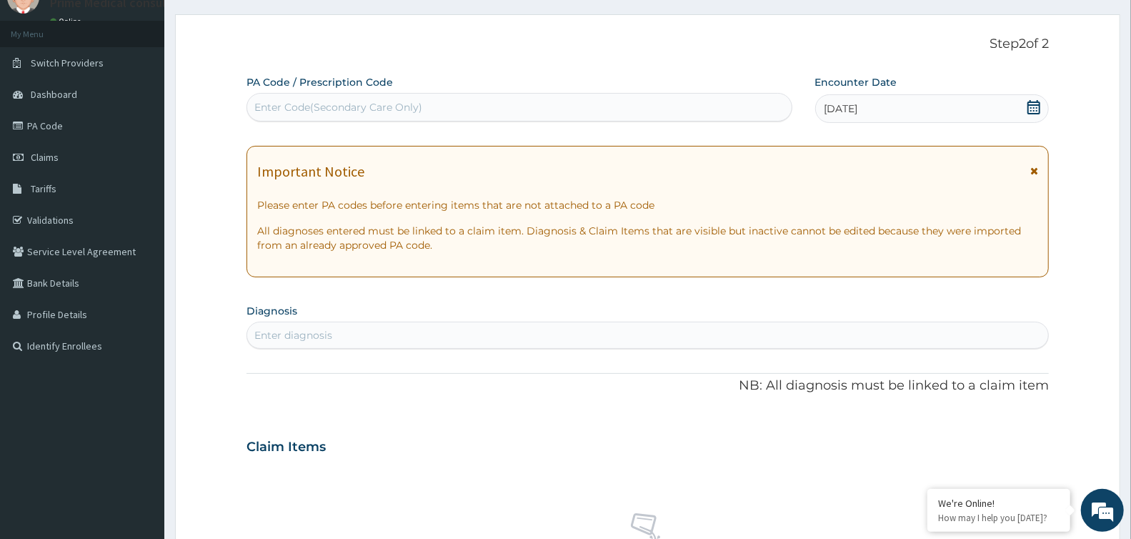
scroll to position [0, 0]
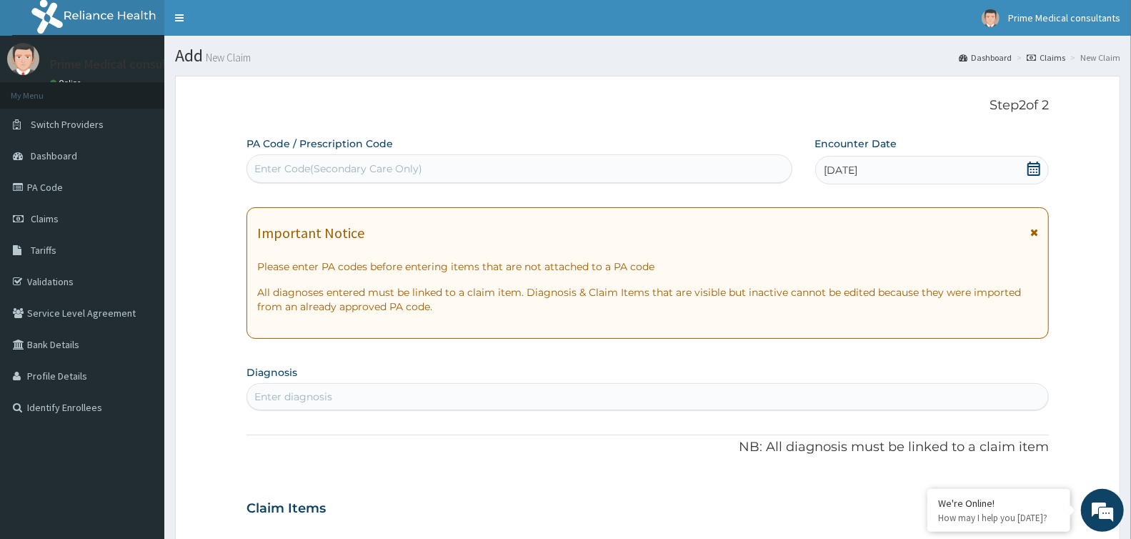
click at [319, 175] on div "Enter Code(Secondary Care Only)" at bounding box center [338, 168] width 168 height 14
paste input "PA/C80D20"
type input "PA/C80D20"
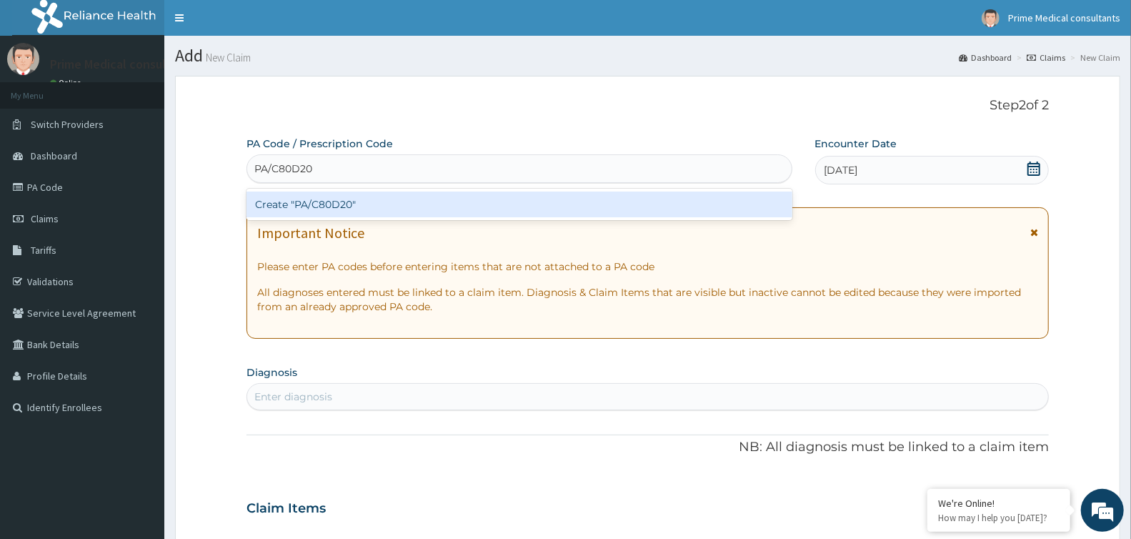
click at [310, 201] on div "Create "PA/C80D20"" at bounding box center [519, 204] width 546 height 26
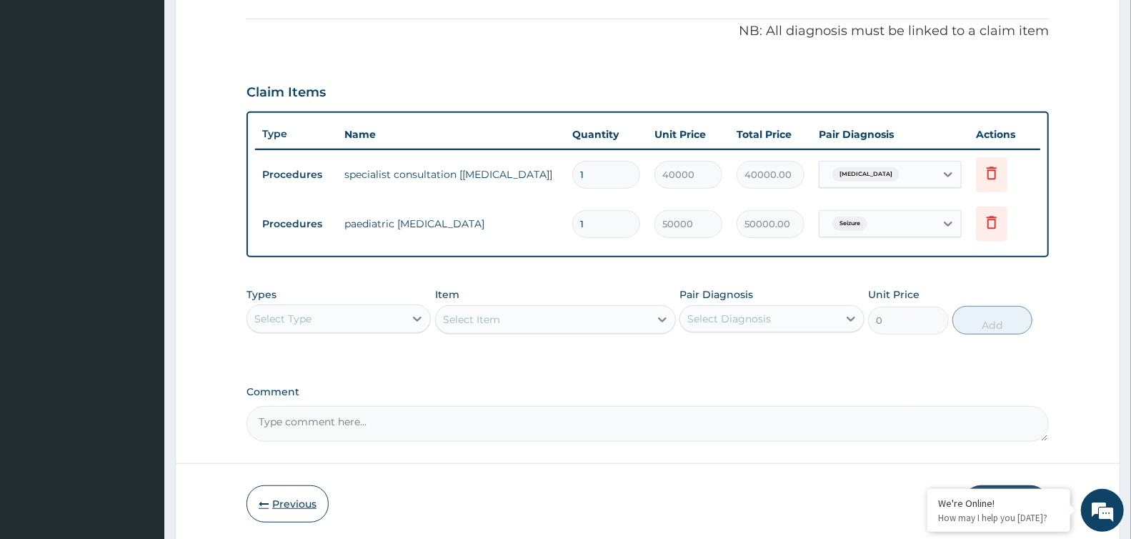
scroll to position [471, 0]
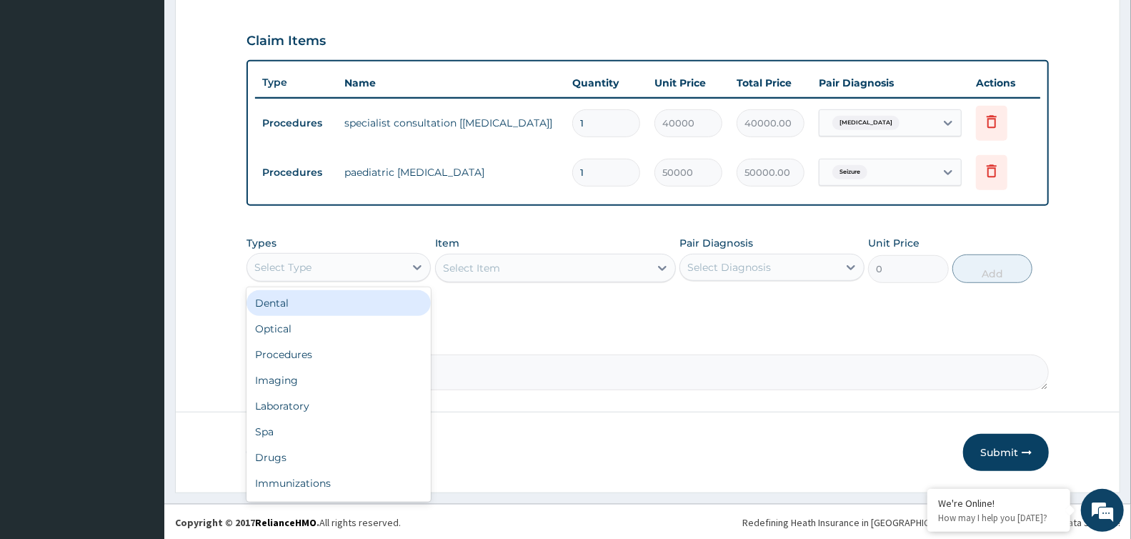
click at [353, 273] on div "Select Type" at bounding box center [325, 267] width 157 height 23
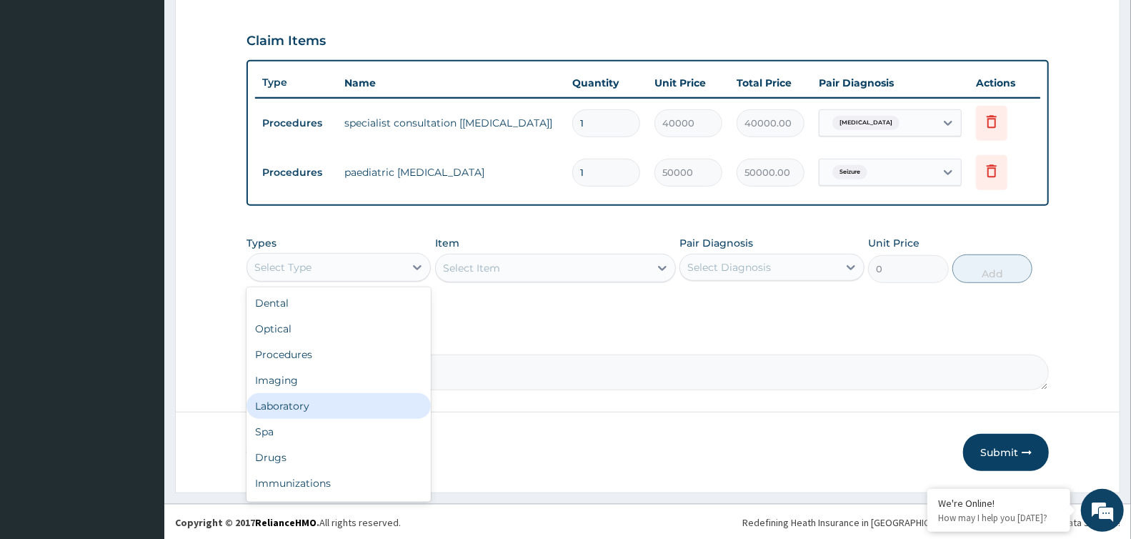
click at [314, 408] on div "Laboratory" at bounding box center [338, 406] width 184 height 26
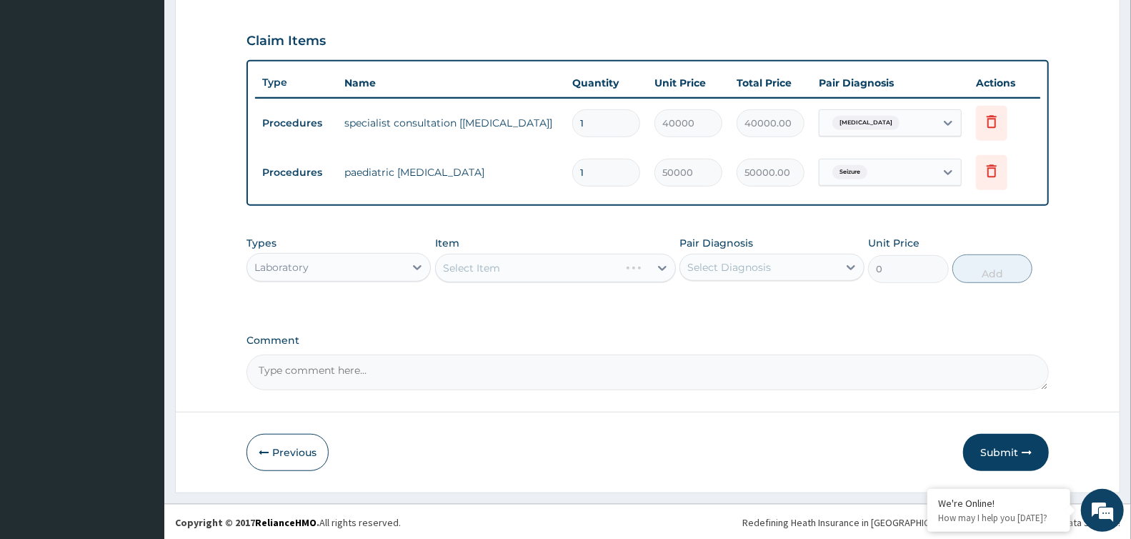
click at [498, 269] on div "Select Item" at bounding box center [555, 268] width 241 height 29
click at [487, 263] on div "Select Item" at bounding box center [471, 268] width 57 height 14
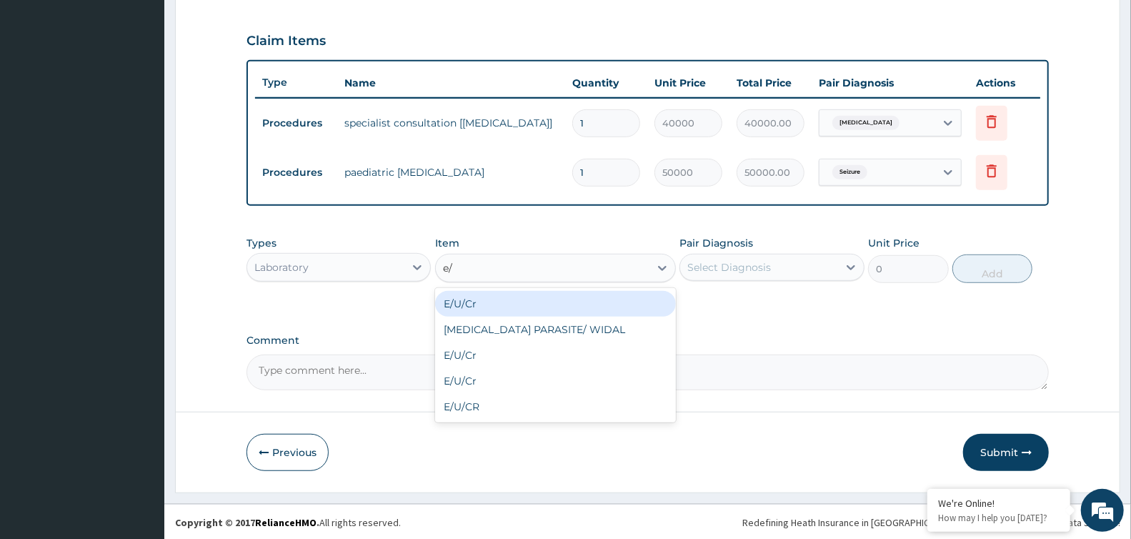
type input "e/u"
click at [484, 312] on div "E/U/Cr" at bounding box center [555, 304] width 241 height 26
type input "6800"
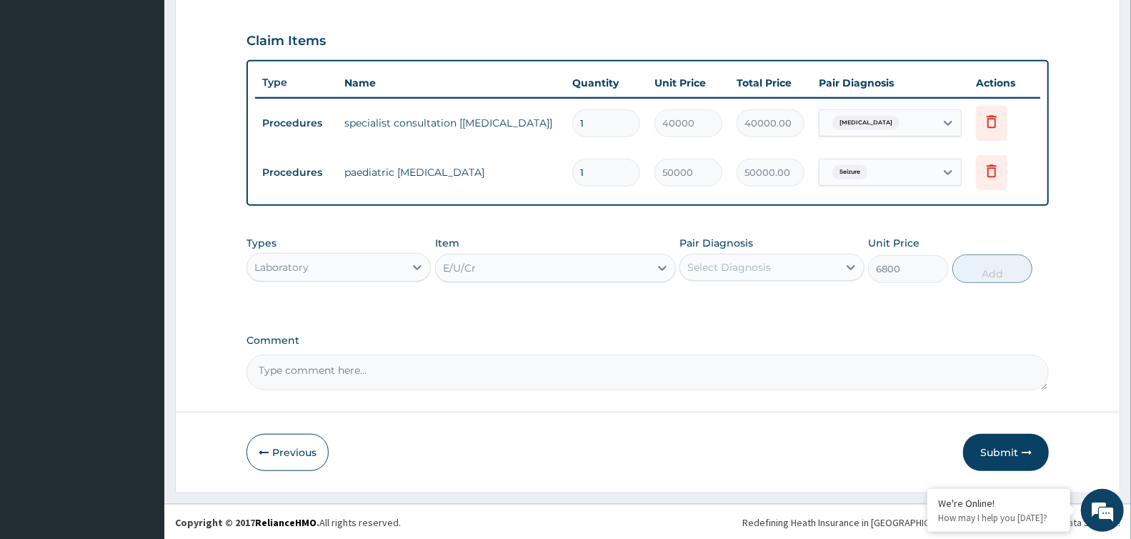
click at [746, 265] on div "Select Diagnosis" at bounding box center [729, 267] width 84 height 14
click at [747, 304] on label "[MEDICAL_DATA]" at bounding box center [747, 302] width 89 height 14
checkbox input "true"
click at [1000, 268] on button "Add" at bounding box center [992, 268] width 80 height 29
type input "0"
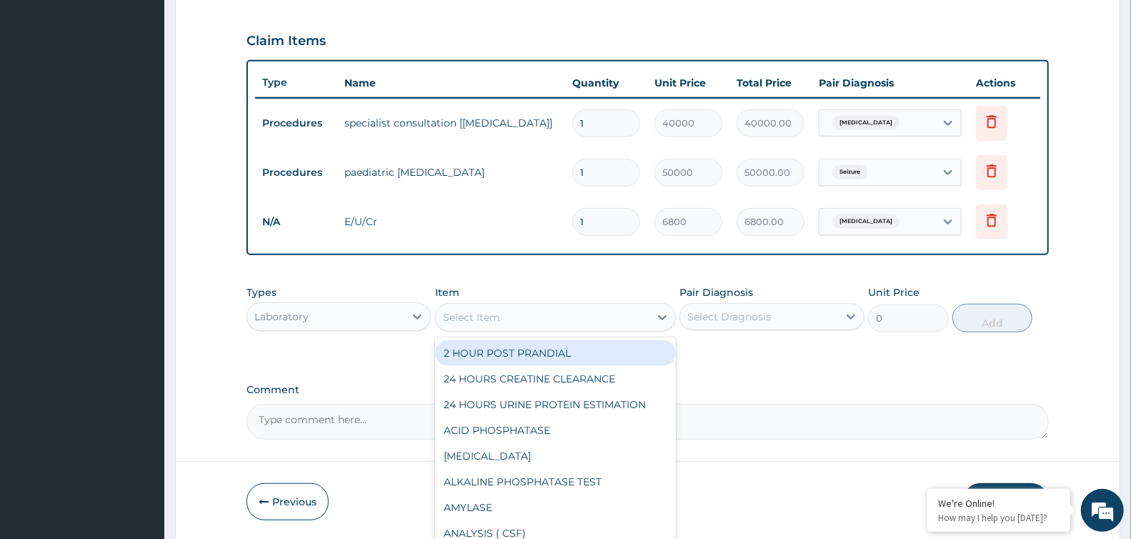
click at [557, 316] on div "Select Item" at bounding box center [543, 317] width 214 height 23
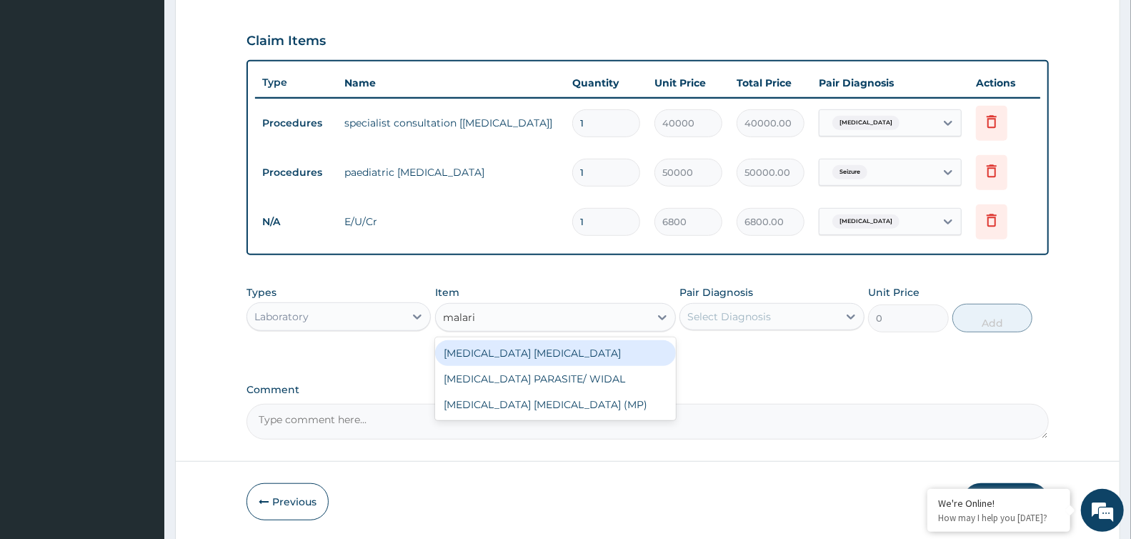
type input "malaria"
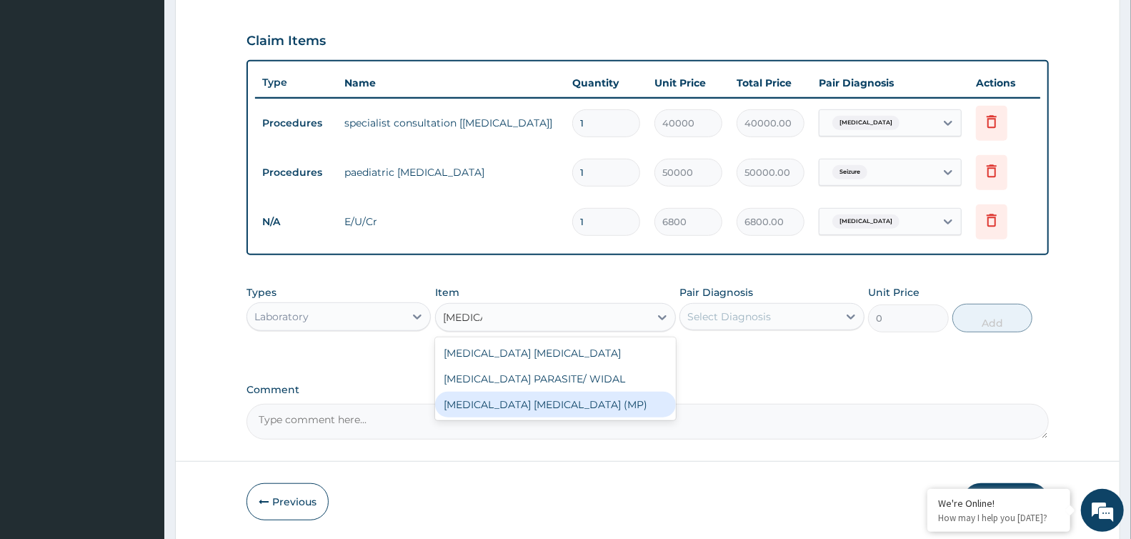
click at [549, 400] on div "[MEDICAL_DATA] [MEDICAL_DATA] (MP)" at bounding box center [555, 404] width 241 height 26
type input "2500"
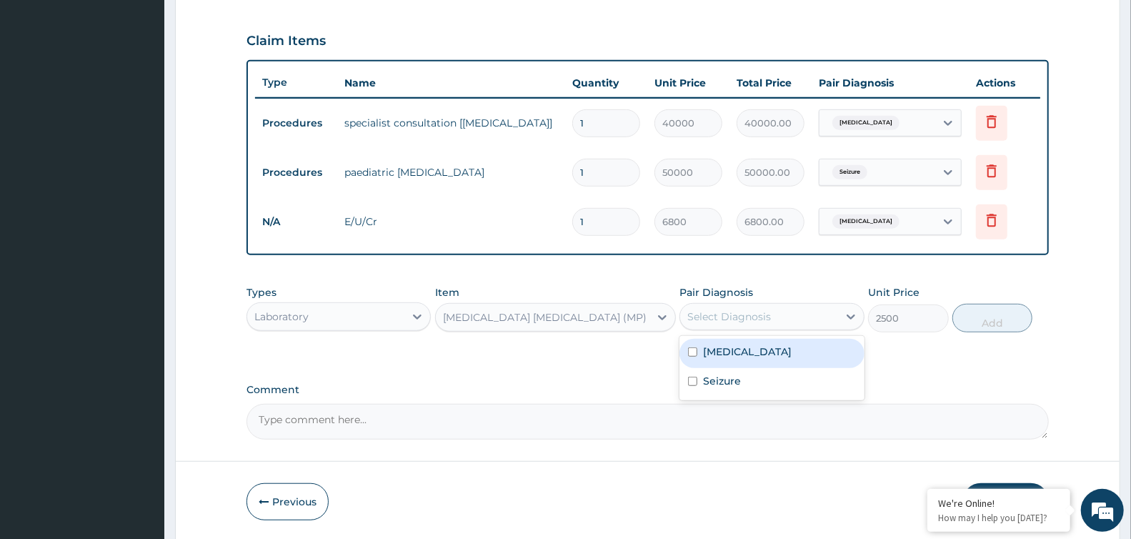
click at [812, 314] on div "Select Diagnosis" at bounding box center [758, 316] width 157 height 23
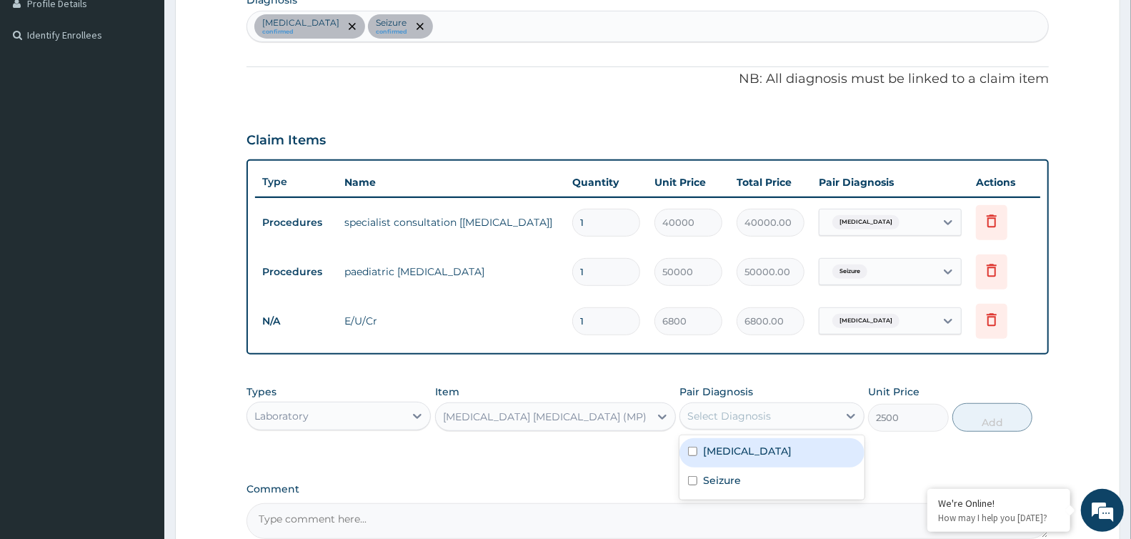
scroll to position [233, 0]
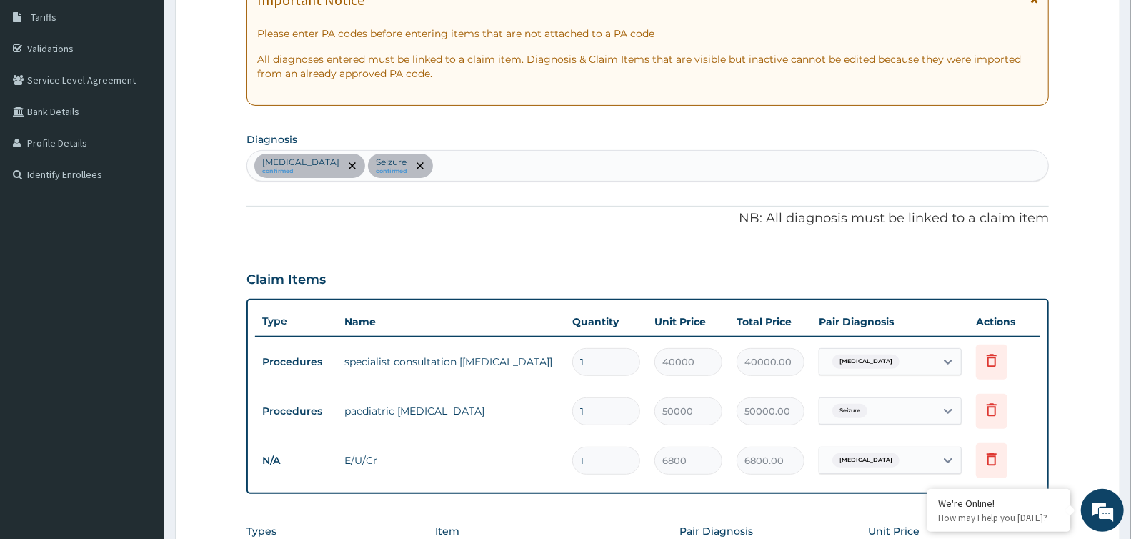
click at [463, 157] on div "Anxiety disorder confirmed Seizure confirmed" at bounding box center [647, 166] width 801 height 30
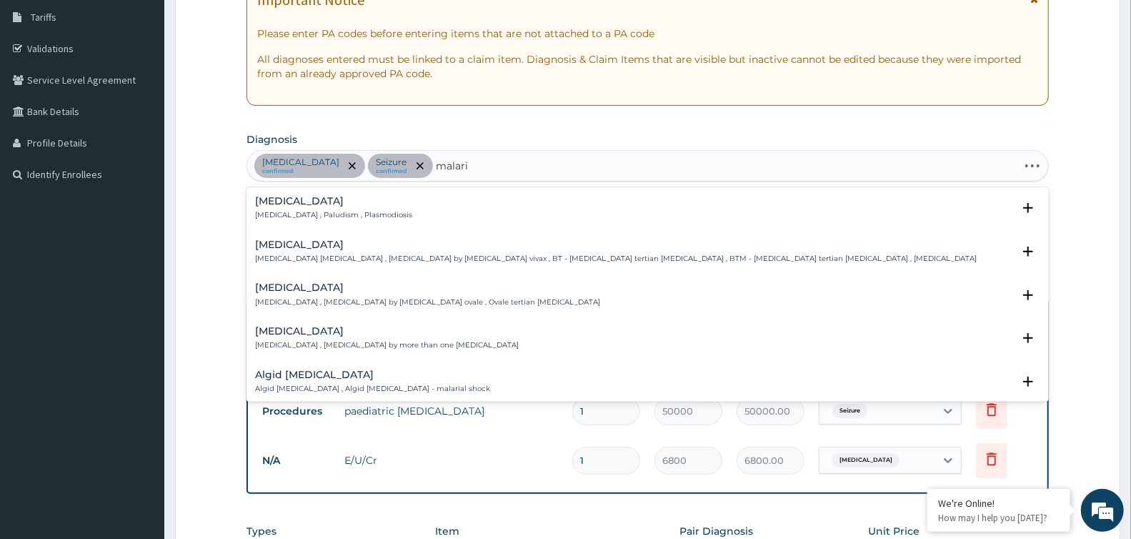
type input "malaria"
click at [279, 204] on h4 "[MEDICAL_DATA]" at bounding box center [333, 201] width 157 height 11
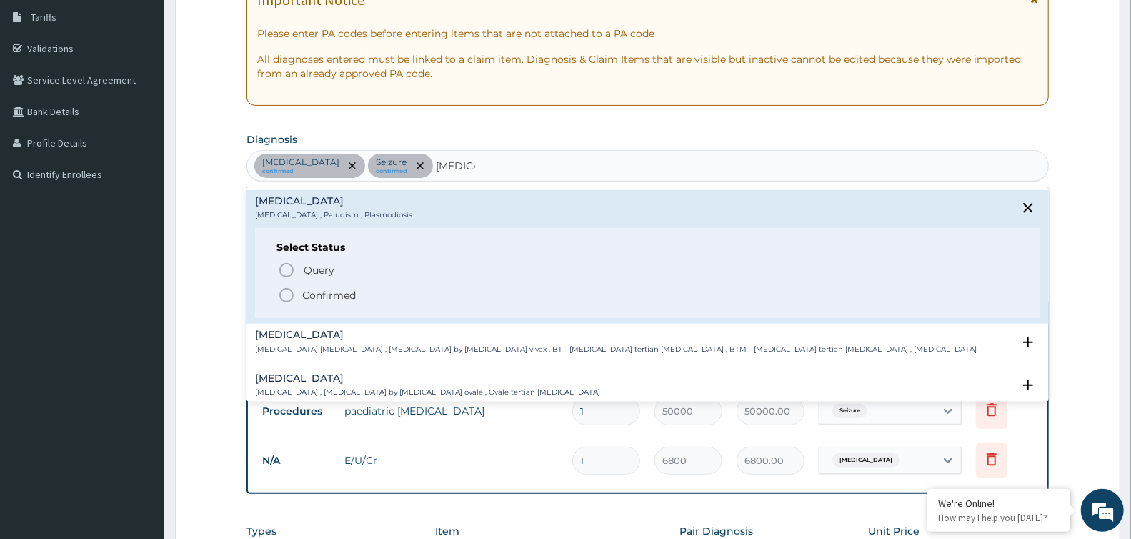
click at [284, 291] on icon "status option filled" at bounding box center [286, 294] width 17 height 17
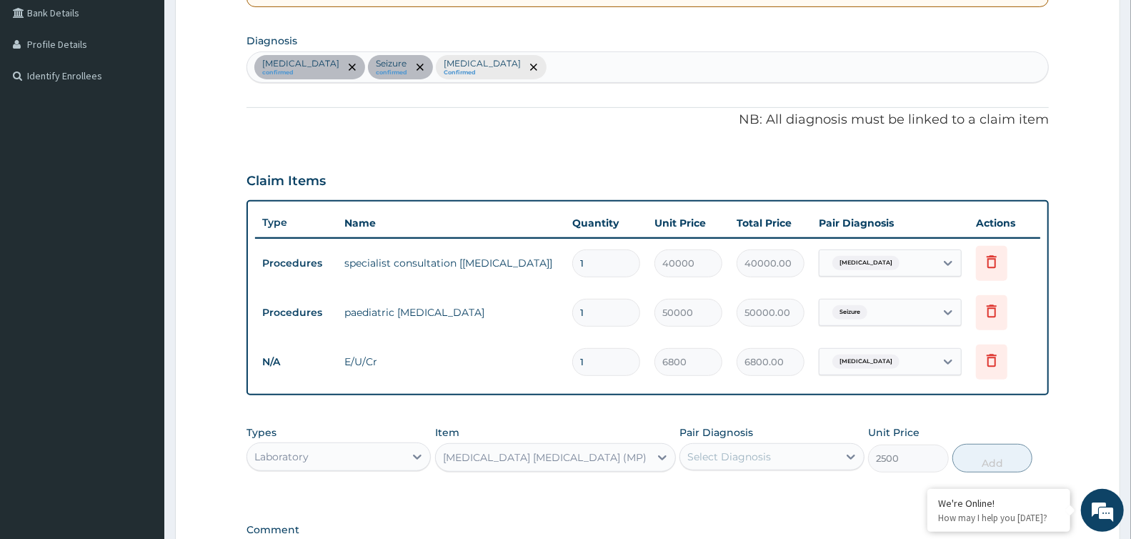
scroll to position [521, 0]
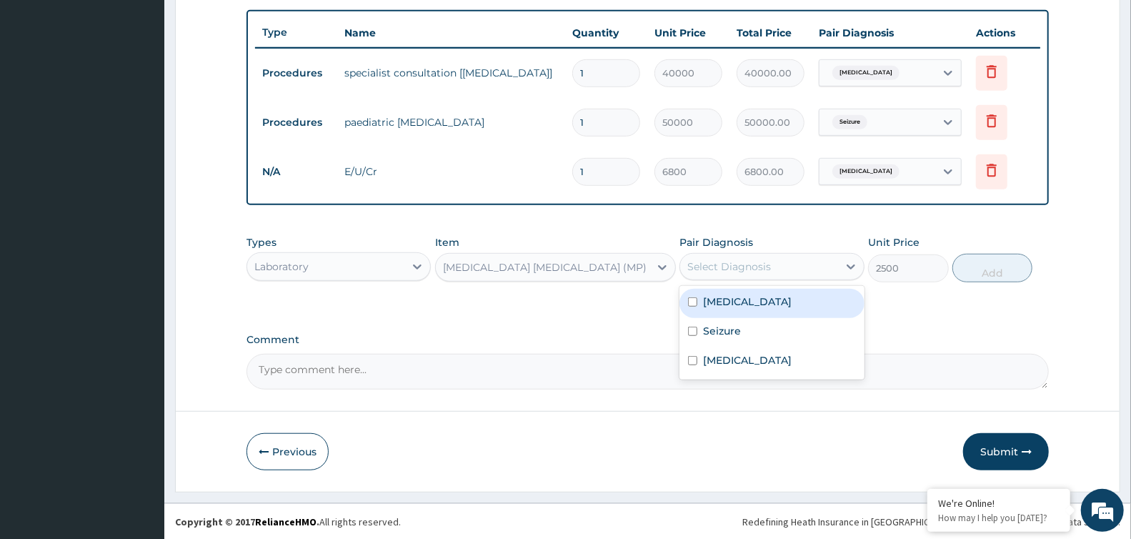
click at [739, 272] on div "Select Diagnosis" at bounding box center [729, 266] width 84 height 14
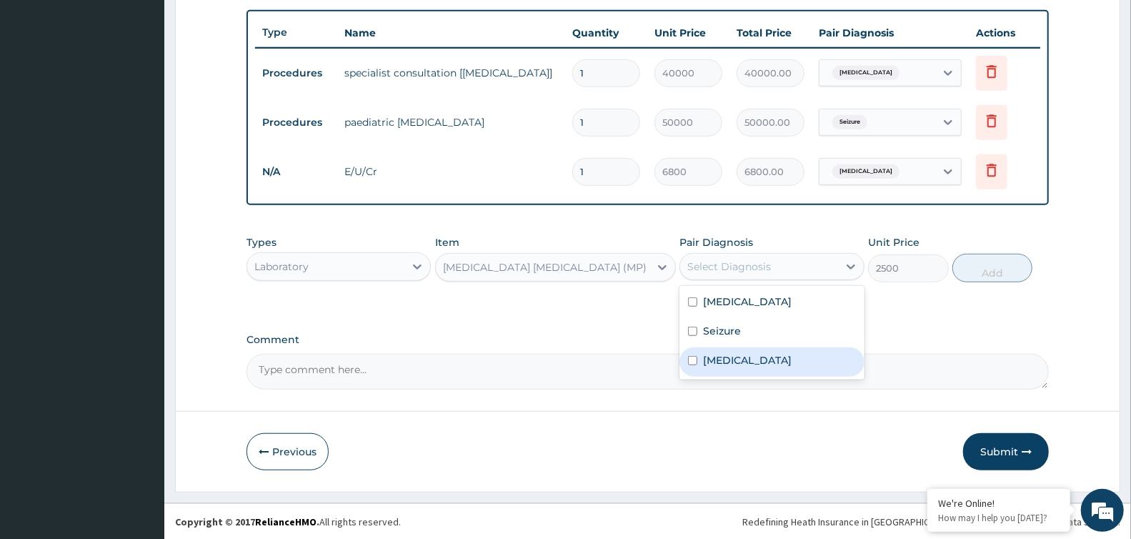
click at [740, 355] on div "[MEDICAL_DATA]" at bounding box center [771, 361] width 184 height 29
checkbox input "true"
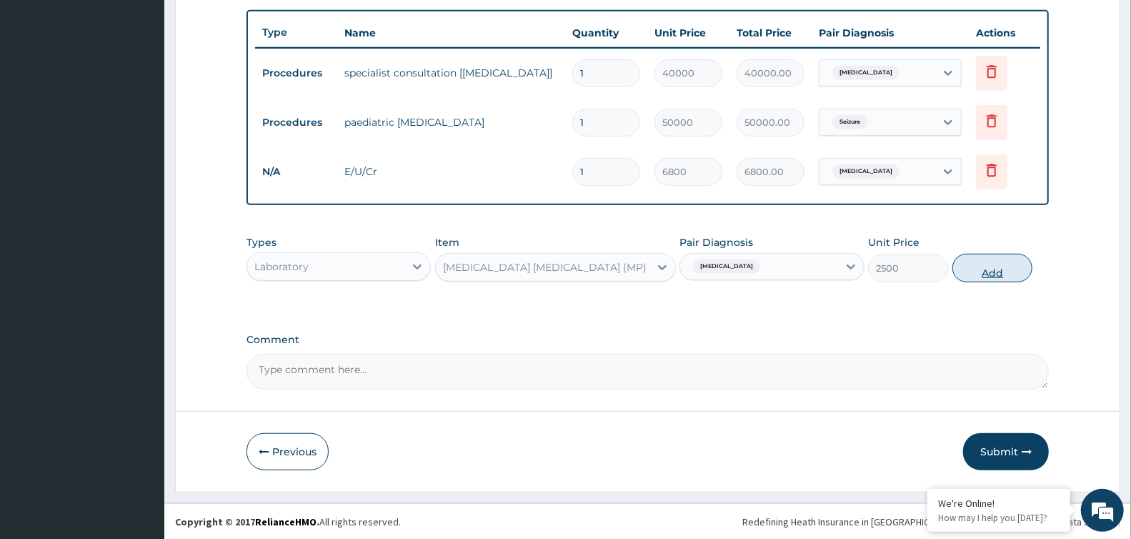
click at [997, 265] on button "Add" at bounding box center [992, 268] width 80 height 29
type input "0"
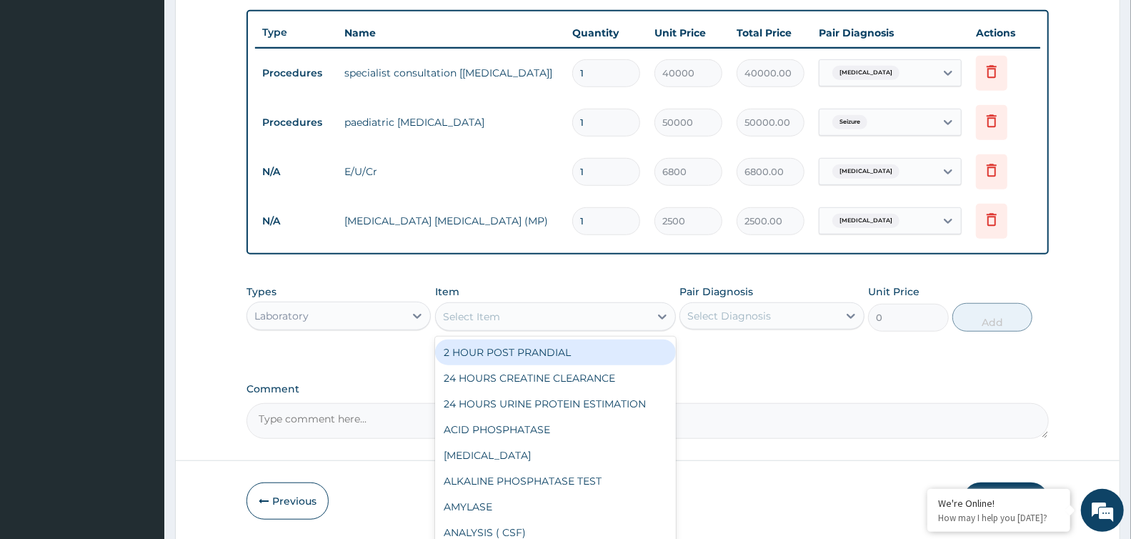
click at [514, 307] on div "Select Item" at bounding box center [543, 316] width 214 height 23
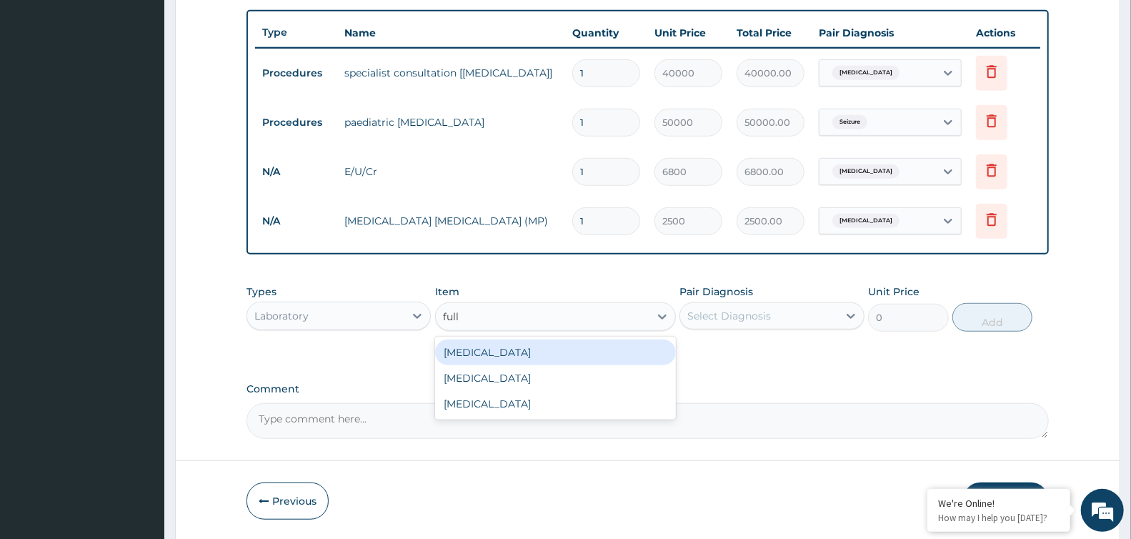
type input "full"
click at [513, 346] on div "FULL BLOOD COUNT" at bounding box center [555, 352] width 241 height 26
type input "2200"
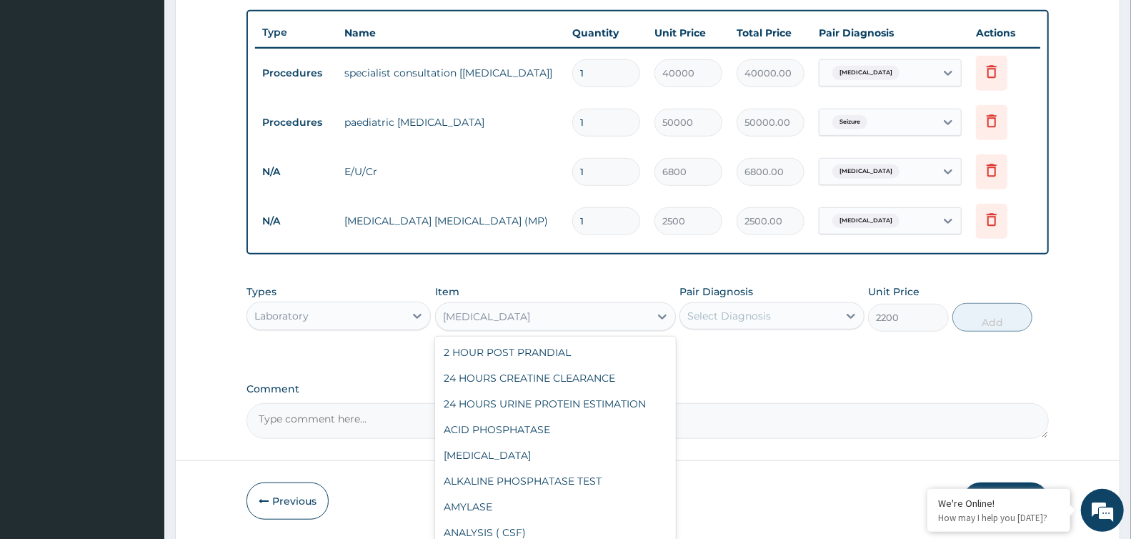
click at [511, 318] on div "FULL BLOOD COUNT" at bounding box center [486, 316] width 87 height 14
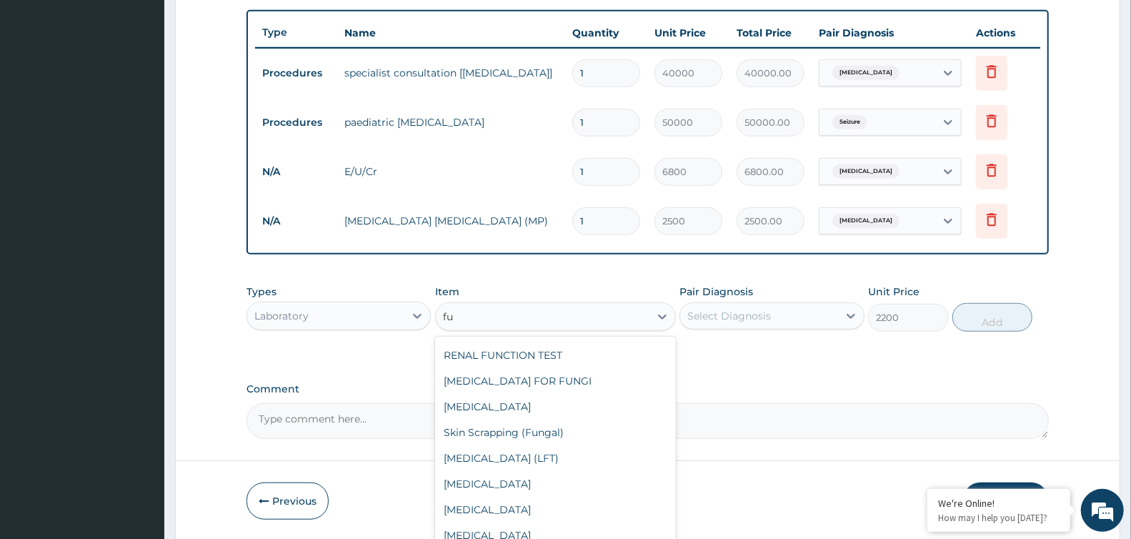
scroll to position [0, 0]
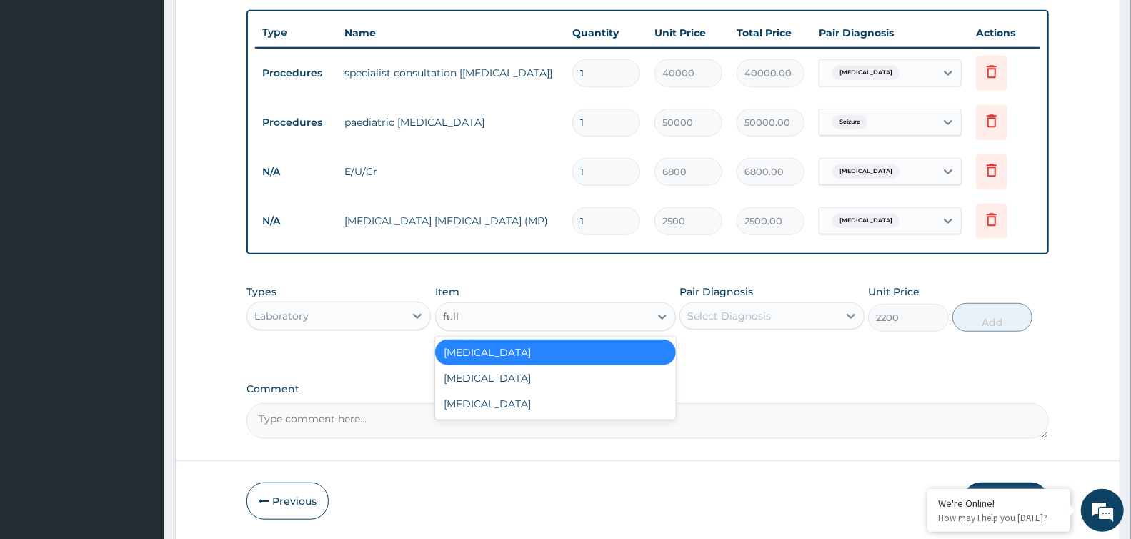
type input "full b"
click at [559, 396] on div "FULL BLOOD COUNT" at bounding box center [555, 404] width 241 height 26
type input "5500"
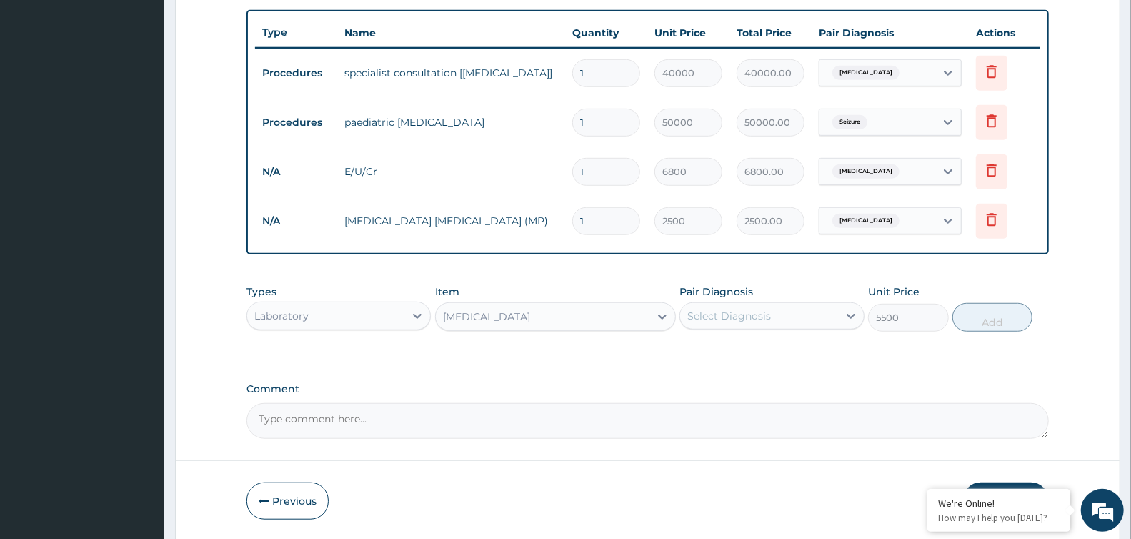
click at [567, 324] on div "FULL BLOOD COUNT" at bounding box center [543, 316] width 214 height 23
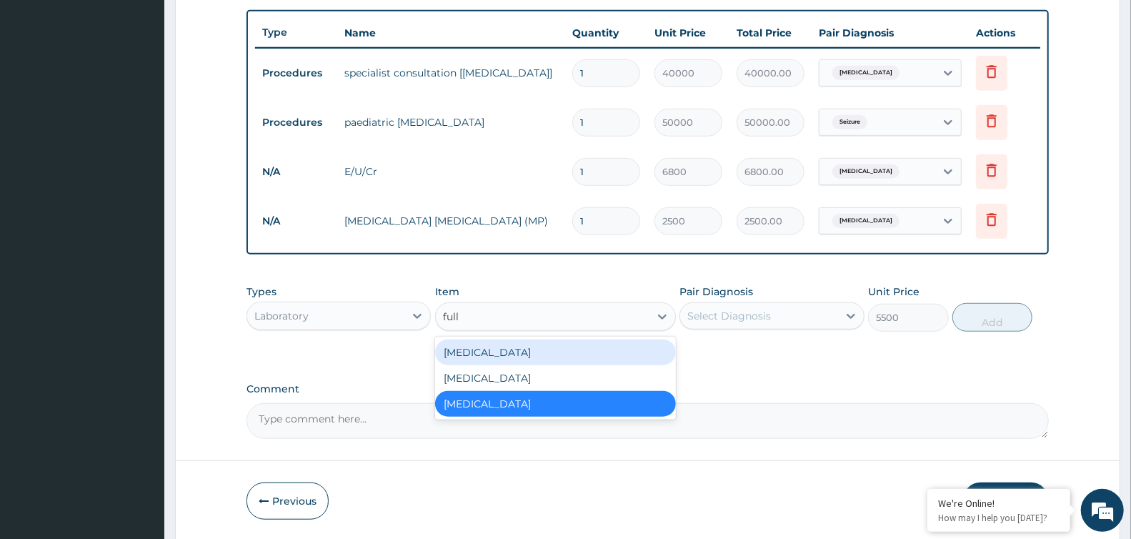
type input "full"
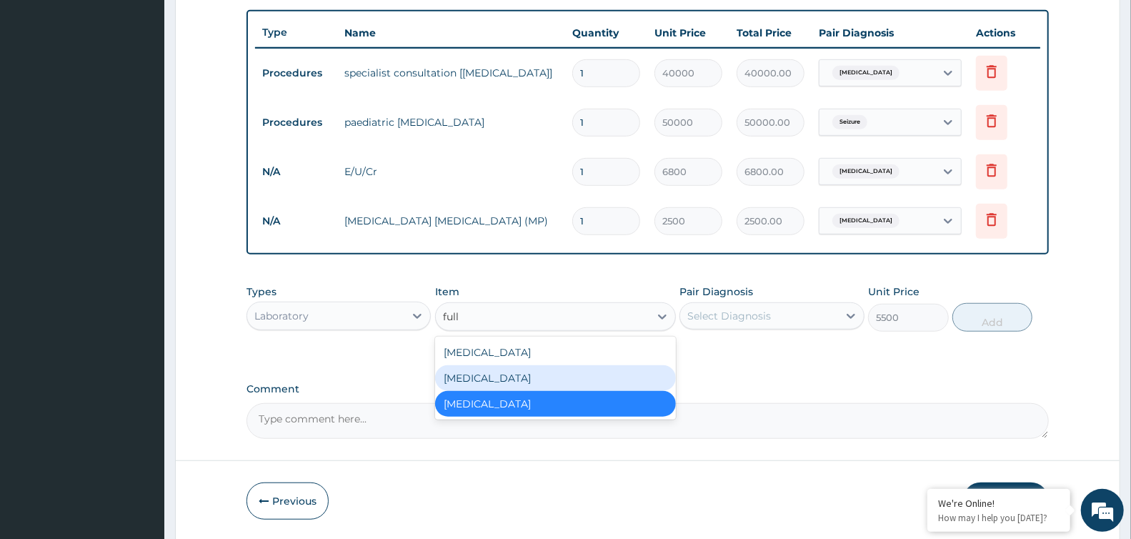
click at [536, 383] on div "[MEDICAL_DATA]" at bounding box center [555, 378] width 241 height 26
type input "6500"
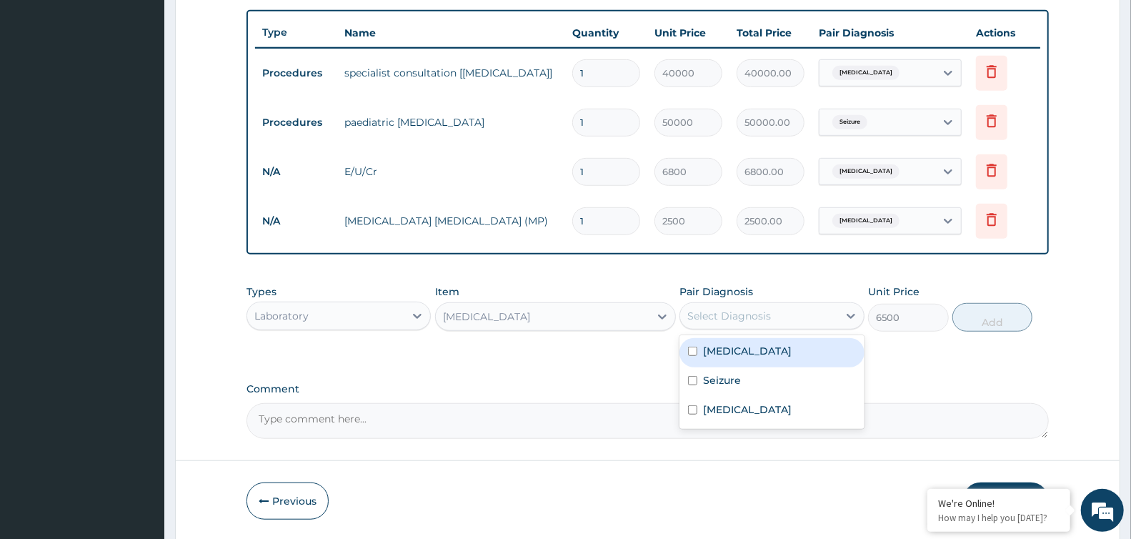
click at [708, 319] on div "Select Diagnosis" at bounding box center [729, 316] width 84 height 14
click at [731, 344] on label "[MEDICAL_DATA]" at bounding box center [747, 351] width 89 height 14
checkbox input "true"
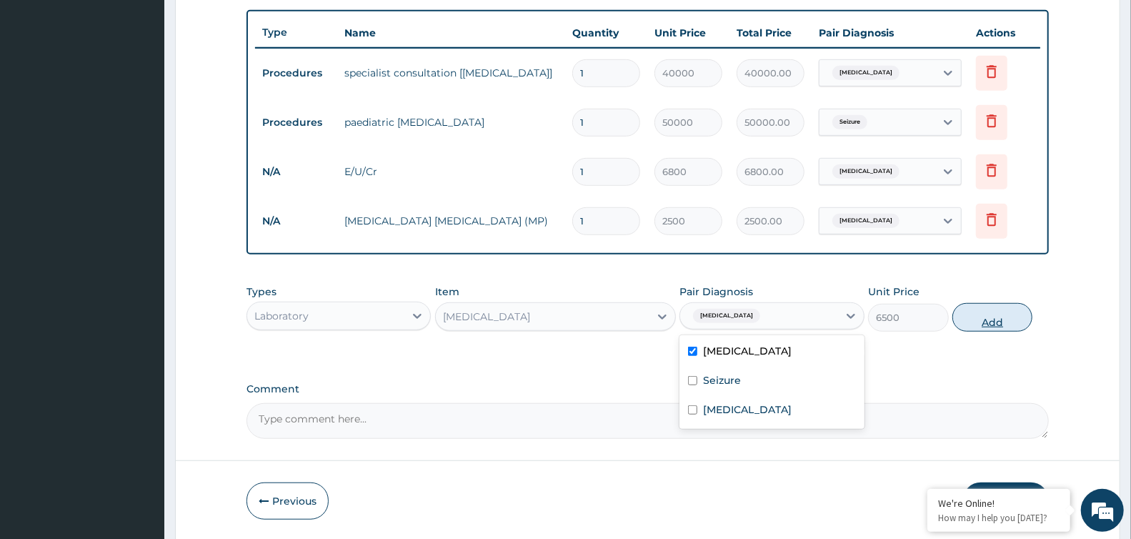
click at [993, 316] on button "Add" at bounding box center [992, 317] width 80 height 29
type input "0"
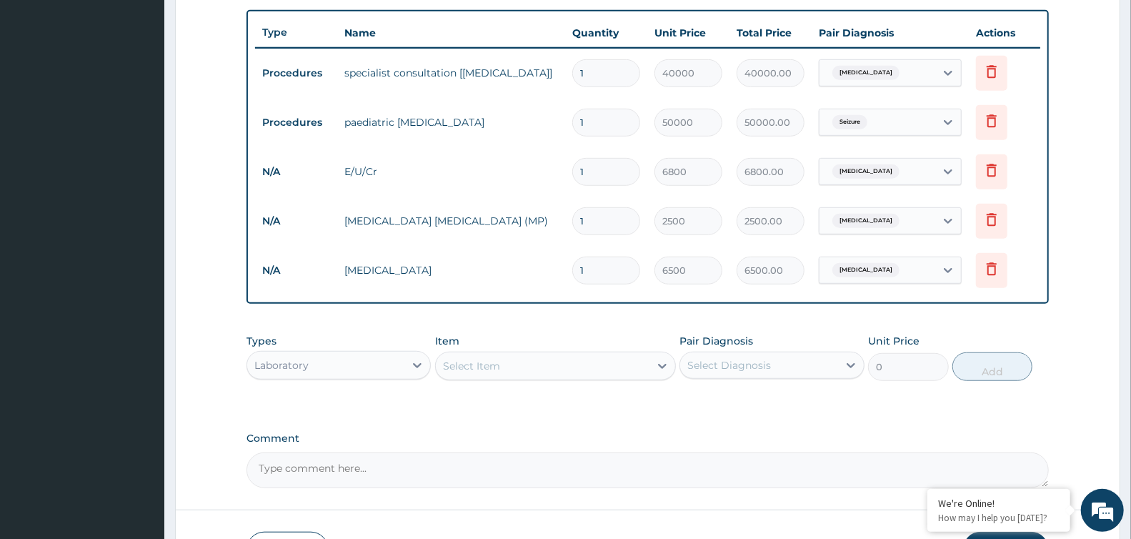
click at [494, 373] on div "Select Item" at bounding box center [543, 365] width 214 height 23
type input "fast"
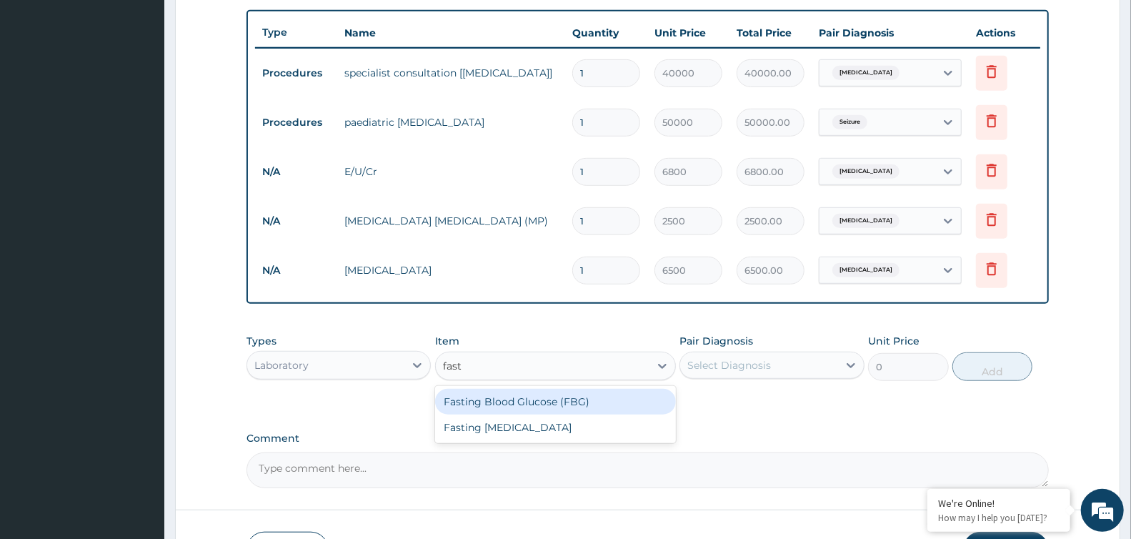
click at [504, 402] on div "Fasting Blood Glucose (FBG)" at bounding box center [555, 402] width 241 height 26
type input "3000"
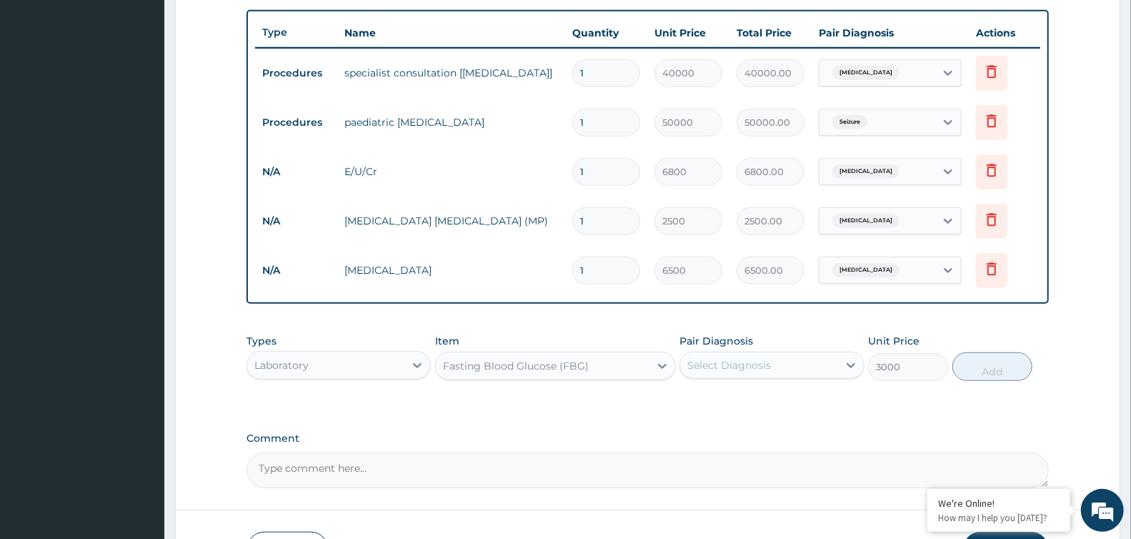
click at [719, 359] on div "Select Diagnosis" at bounding box center [729, 365] width 84 height 14
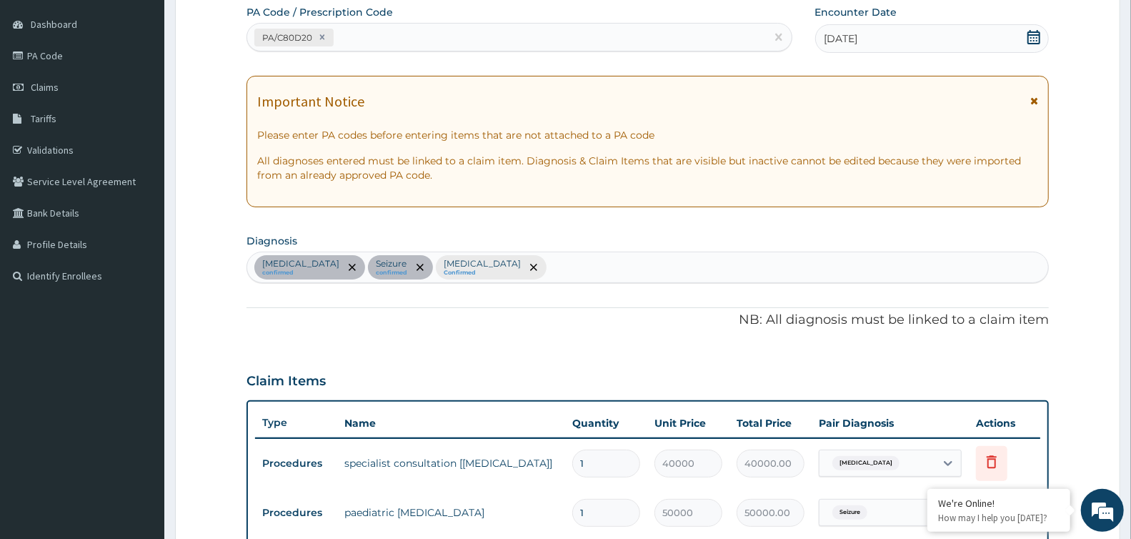
scroll to position [124, 0]
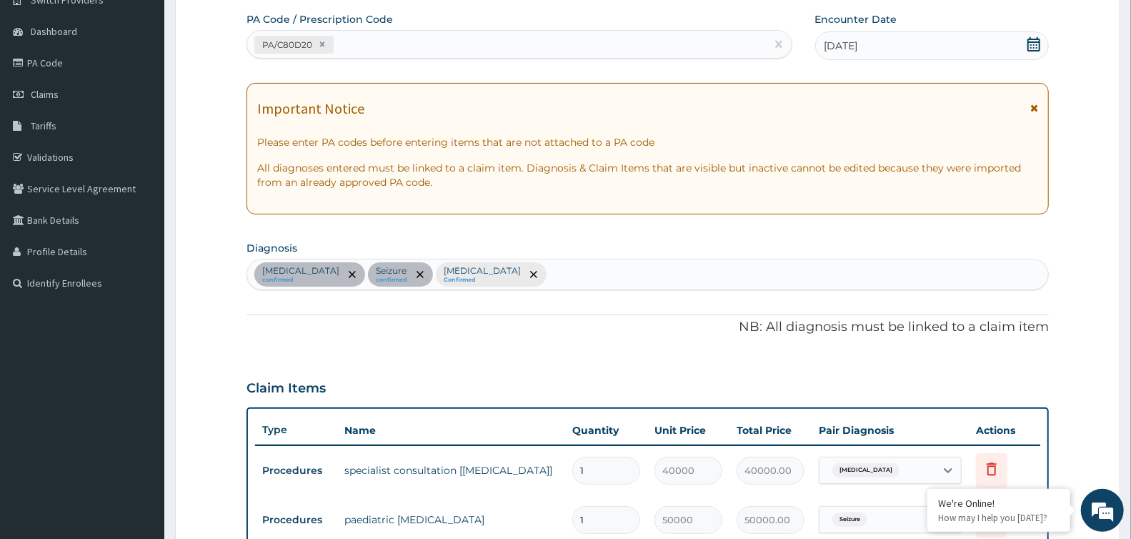
click at [513, 284] on div "Anxiety disorder confirmed Seizure confirmed Malaria Confirmed" at bounding box center [647, 274] width 801 height 30
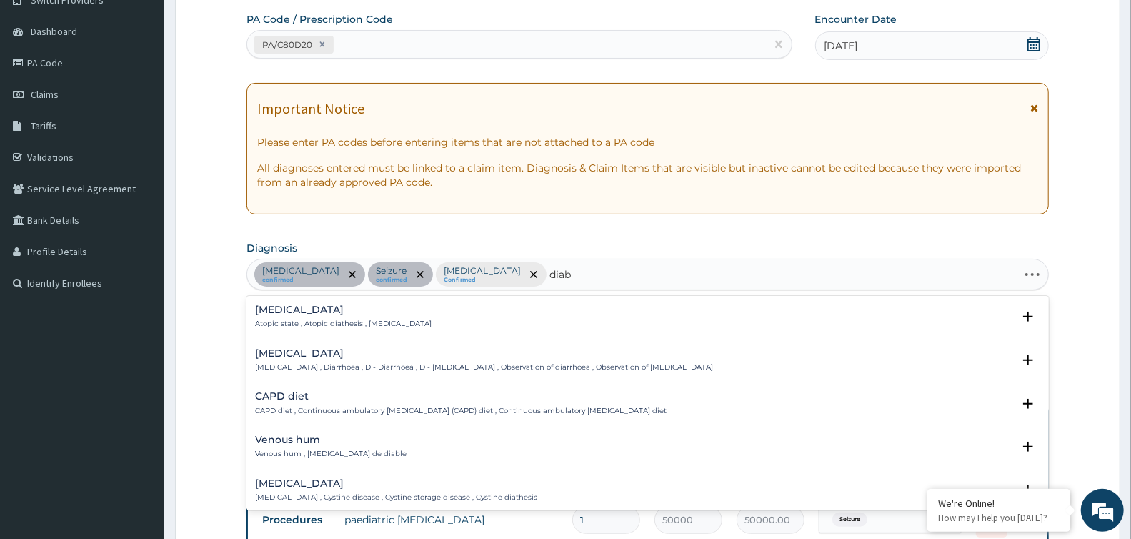
type input "diabe"
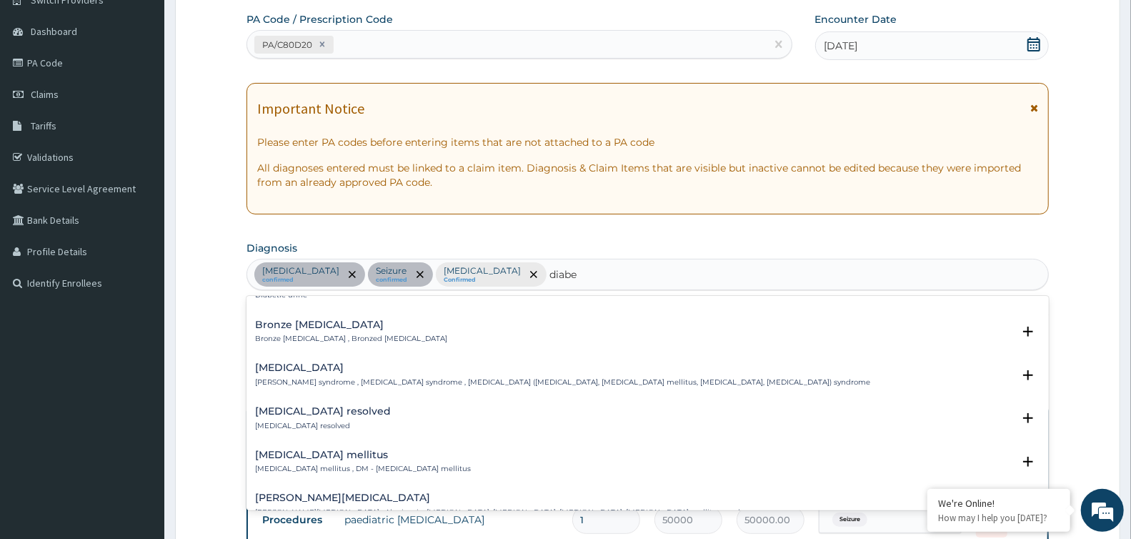
scroll to position [238, 0]
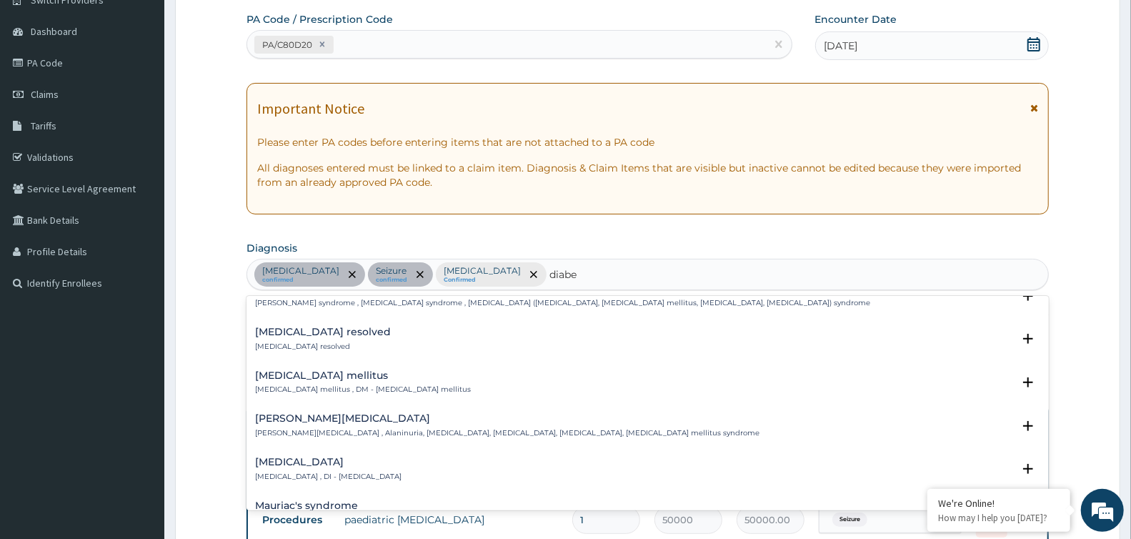
click at [346, 372] on h4 "[MEDICAL_DATA] mellitus" at bounding box center [363, 375] width 216 height 11
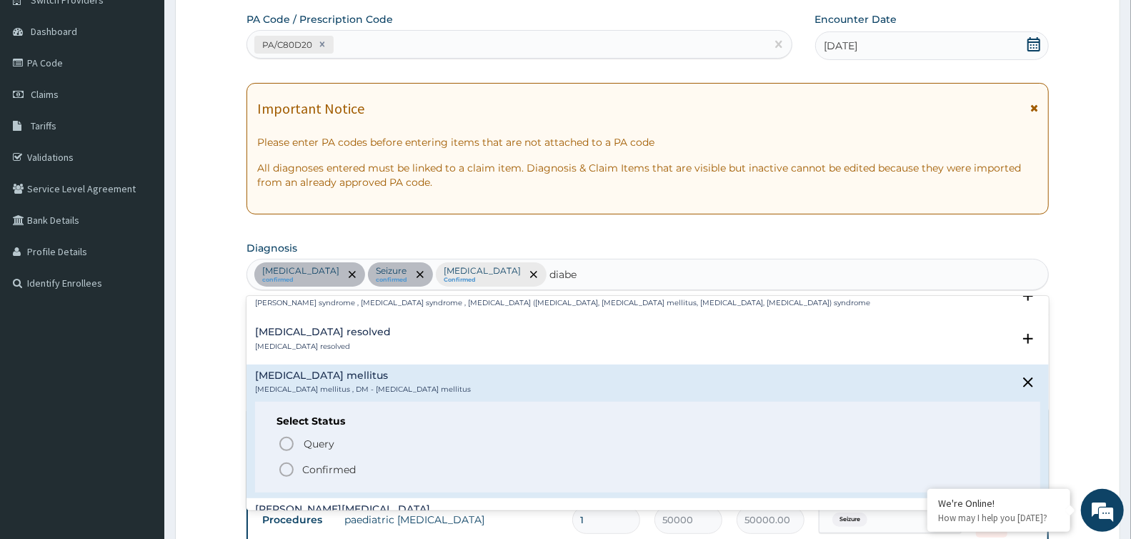
click at [284, 463] on icon "status option filled" at bounding box center [286, 469] width 17 height 17
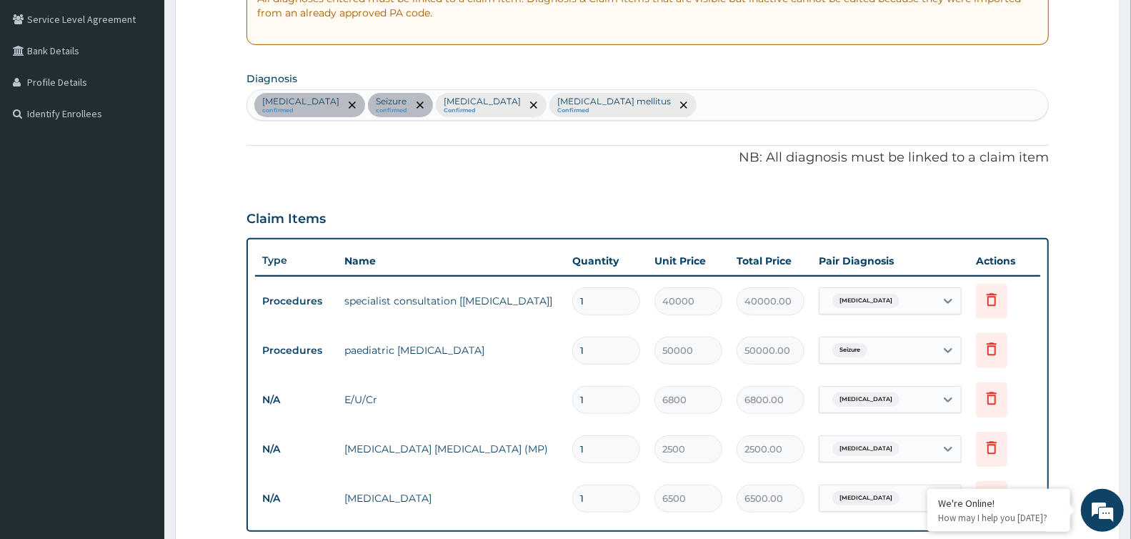
scroll to position [521, 0]
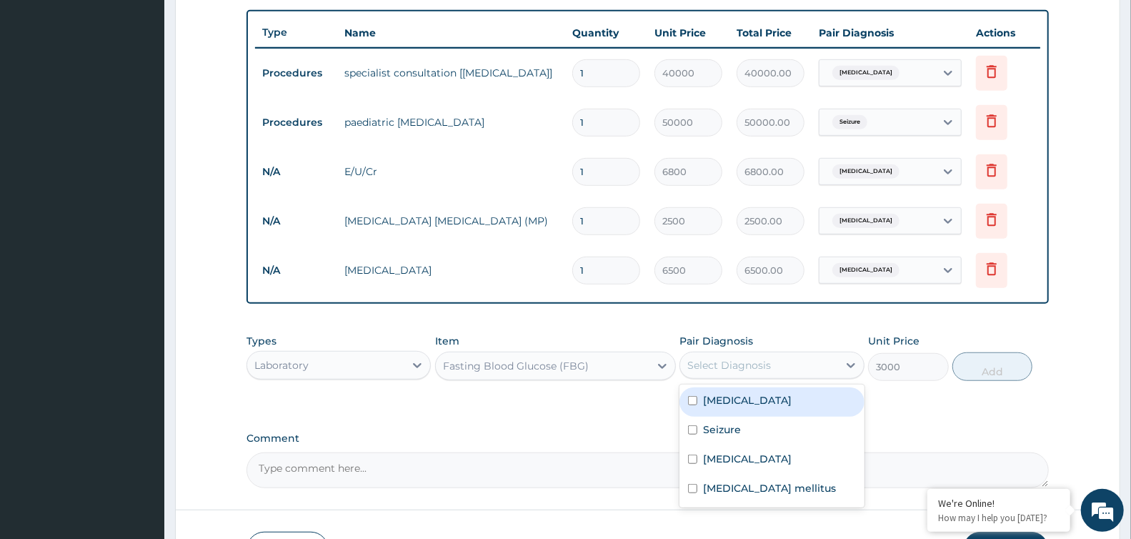
click at [731, 368] on div "Select Diagnosis" at bounding box center [729, 365] width 84 height 14
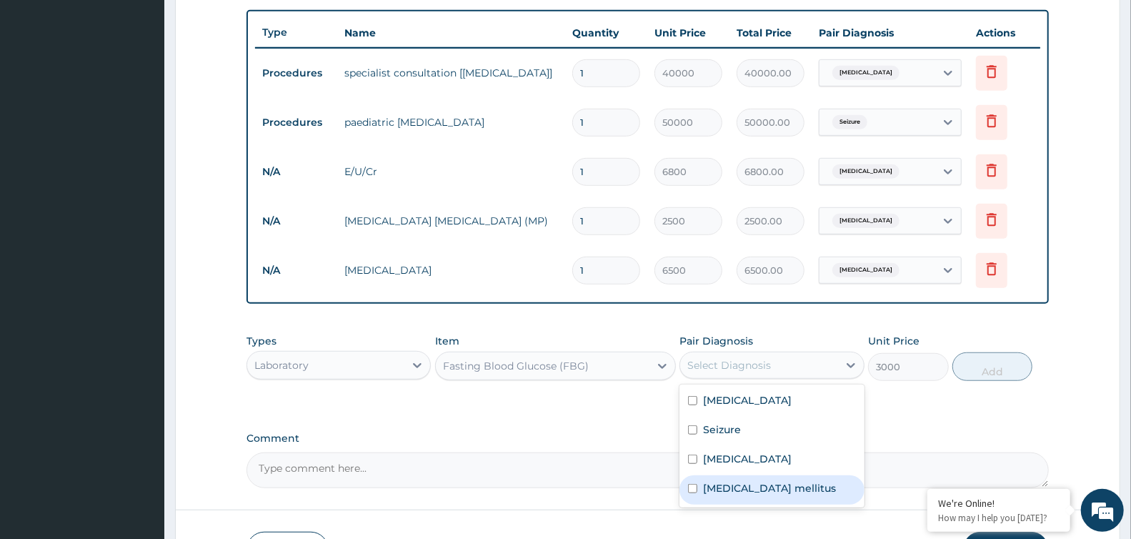
click at [779, 481] on label "[MEDICAL_DATA] mellitus" at bounding box center [769, 488] width 133 height 14
checkbox input "true"
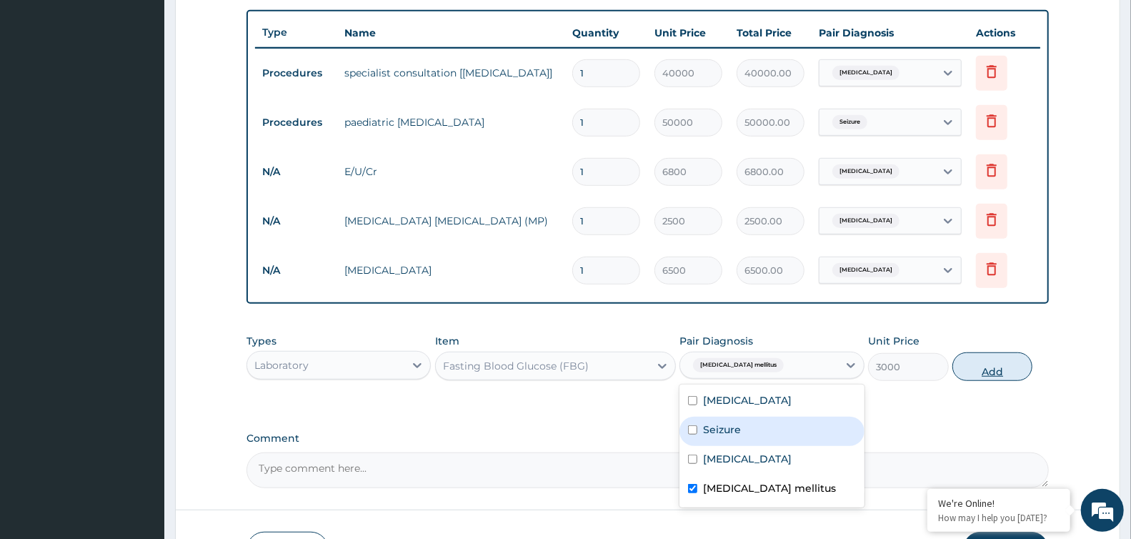
click at [1008, 366] on button "Add" at bounding box center [992, 366] width 80 height 29
type input "0"
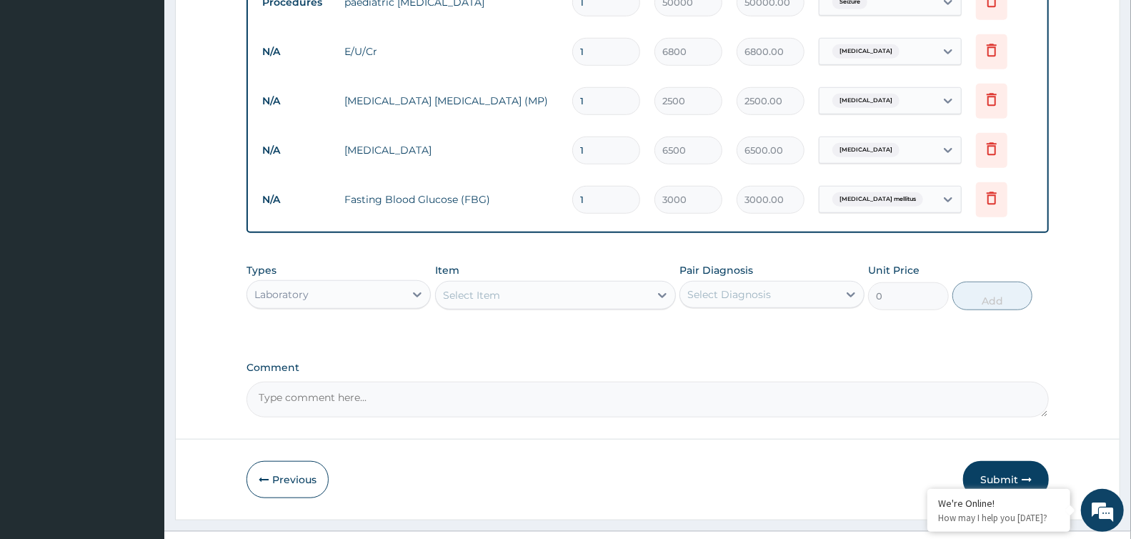
scroll to position [670, 0]
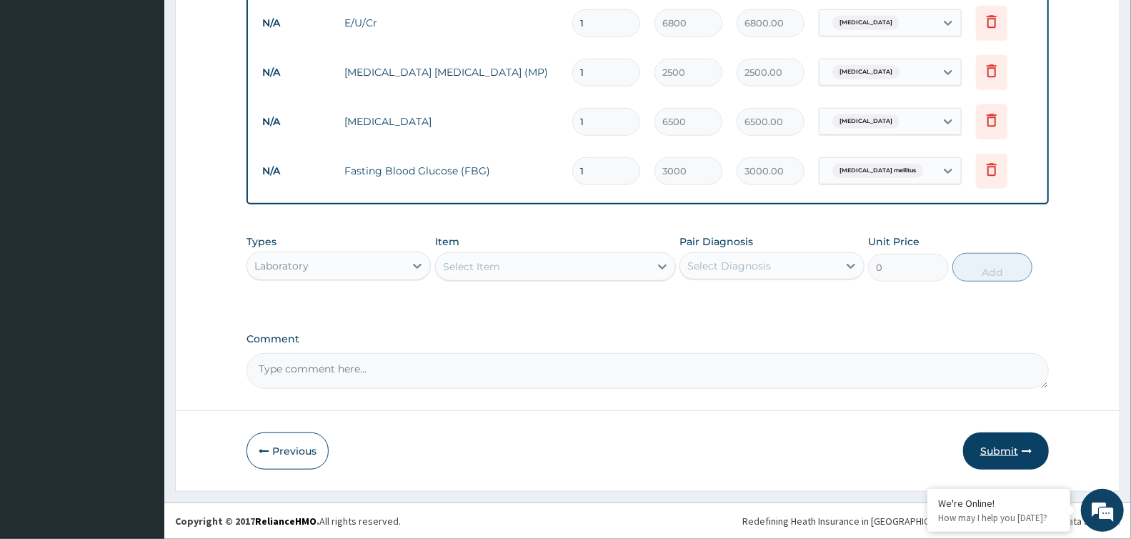
click at [1015, 454] on button "Submit" at bounding box center [1006, 450] width 86 height 37
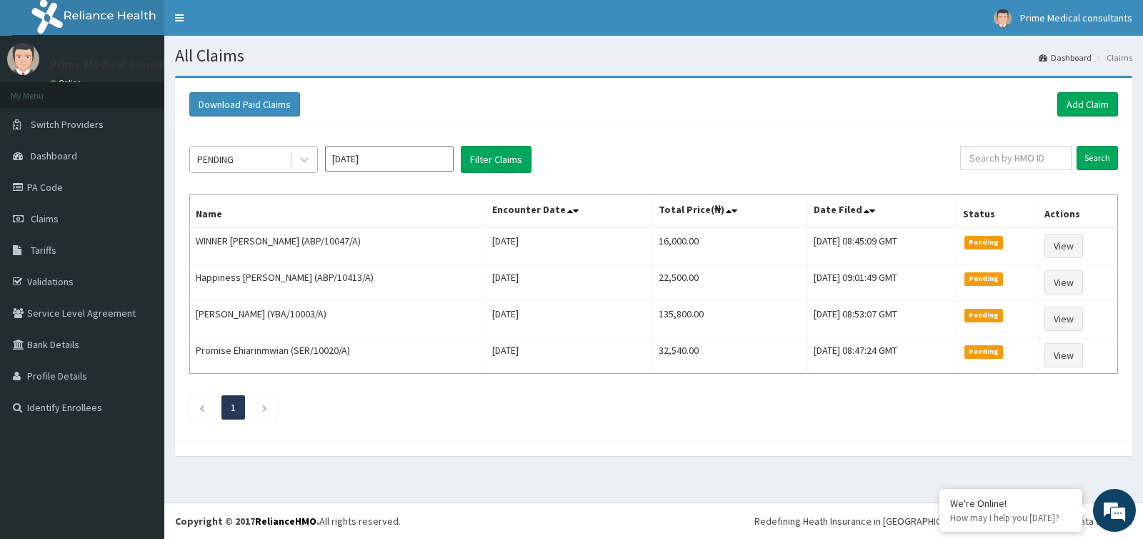
click at [288, 166] on div "PENDING" at bounding box center [239, 159] width 99 height 23
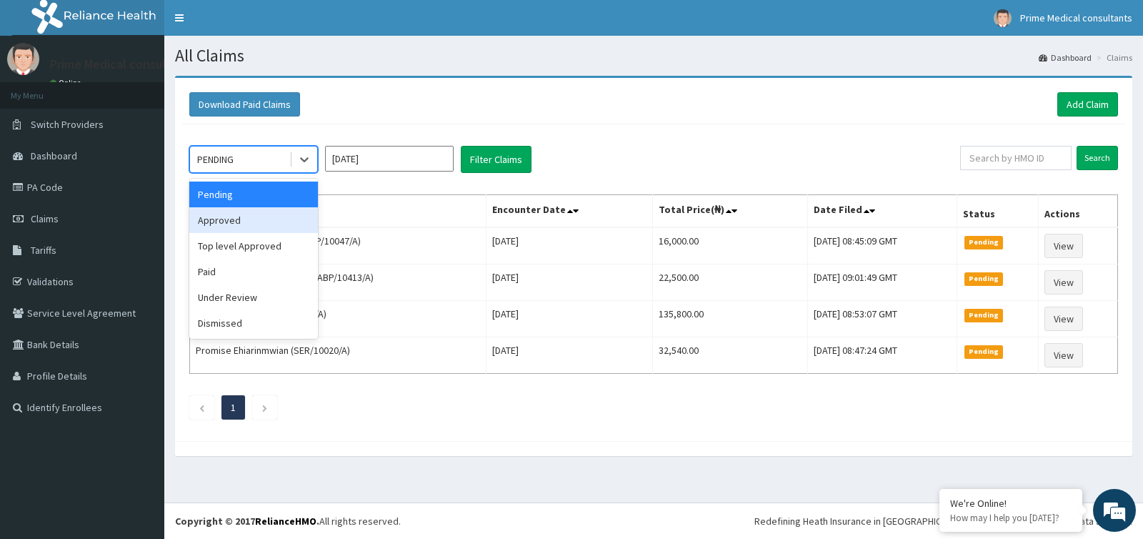
click at [272, 218] on div "Approved" at bounding box center [253, 220] width 129 height 26
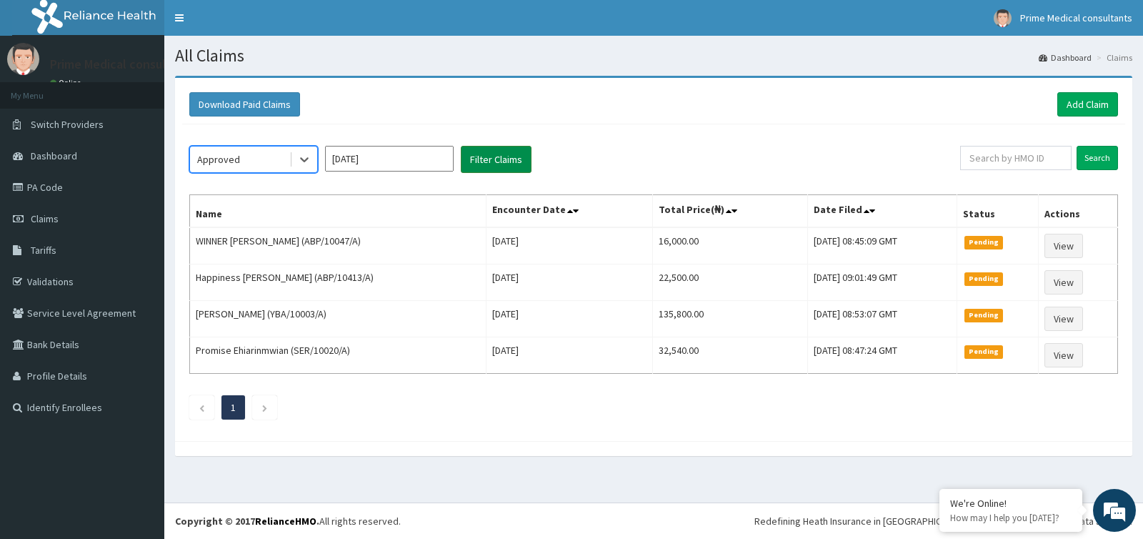
click at [471, 166] on button "Filter Claims" at bounding box center [496, 159] width 71 height 27
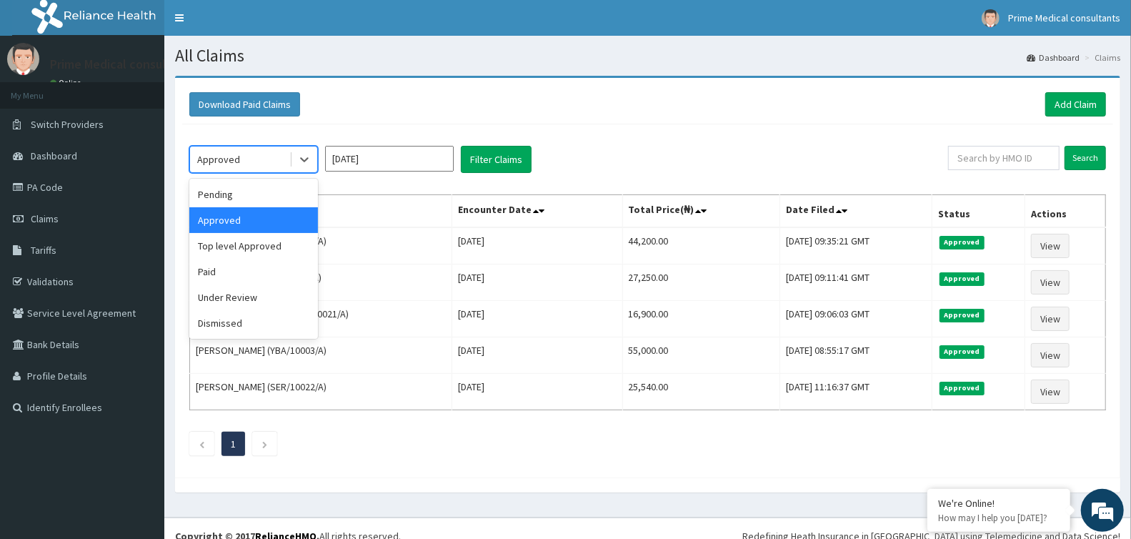
click at [244, 156] on div "Approved" at bounding box center [239, 159] width 99 height 23
click at [231, 316] on div "Dismissed" at bounding box center [253, 323] width 129 height 26
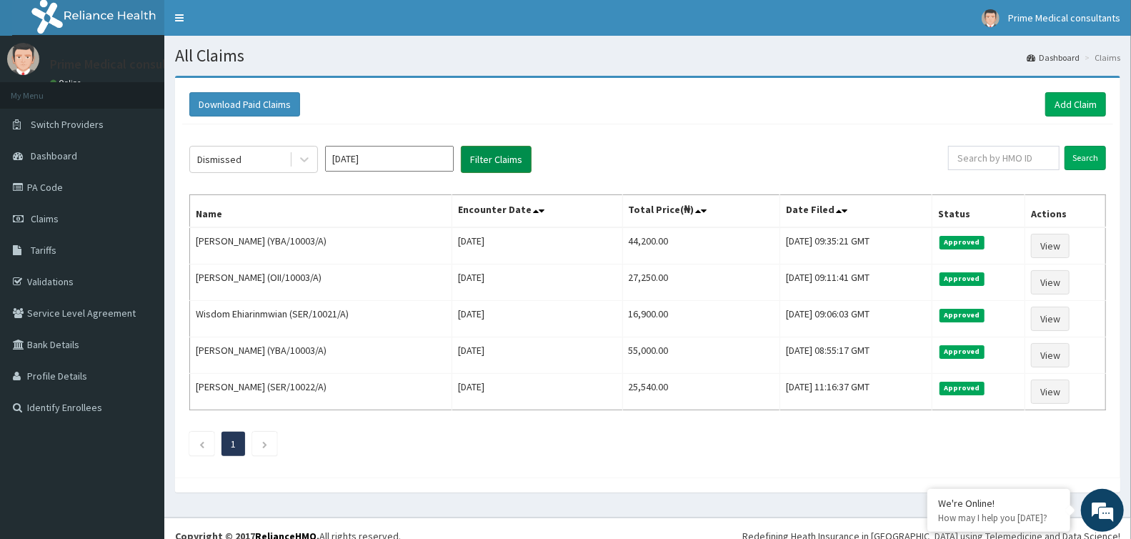
click at [488, 169] on button "Filter Claims" at bounding box center [496, 159] width 71 height 27
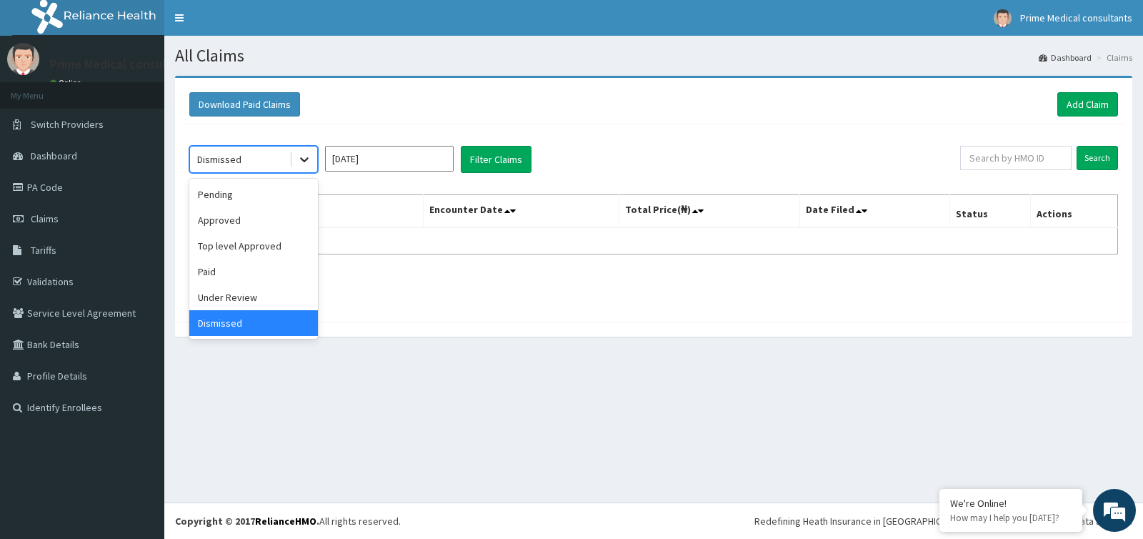
click at [299, 169] on div at bounding box center [304, 159] width 26 height 26
click at [269, 289] on div "Under Review" at bounding box center [253, 297] width 129 height 26
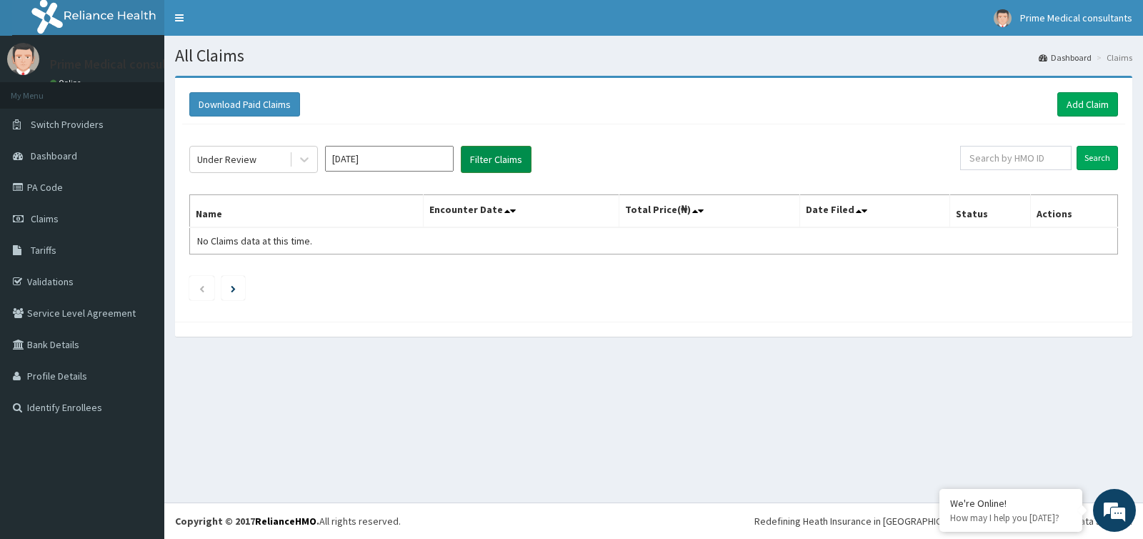
click at [483, 161] on button "Filter Claims" at bounding box center [496, 159] width 71 height 27
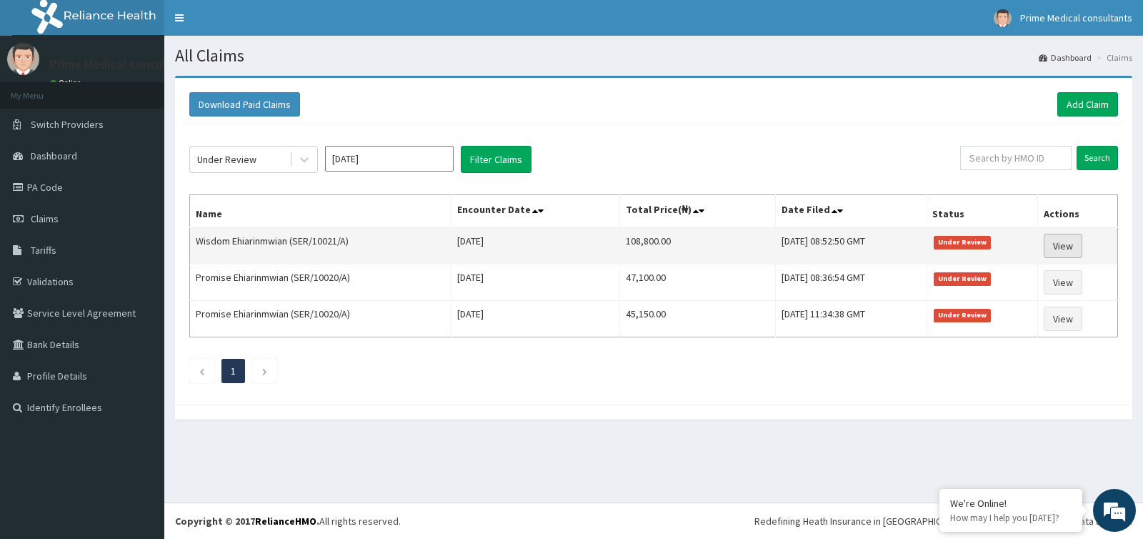
click at [1058, 243] on link "View" at bounding box center [1063, 246] width 39 height 24
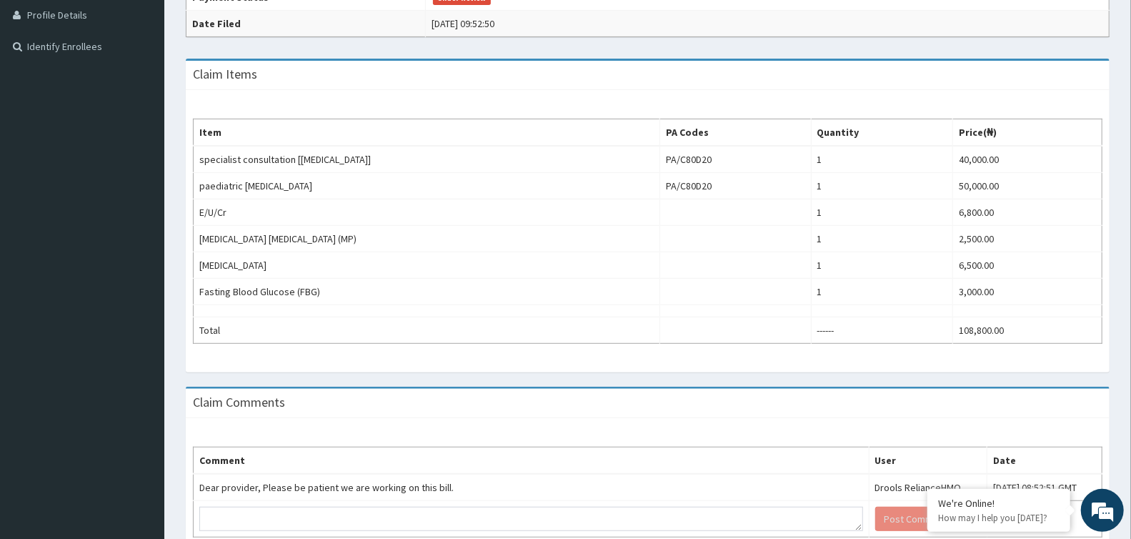
scroll to position [396, 0]
